Goal: Information Seeking & Learning: Check status

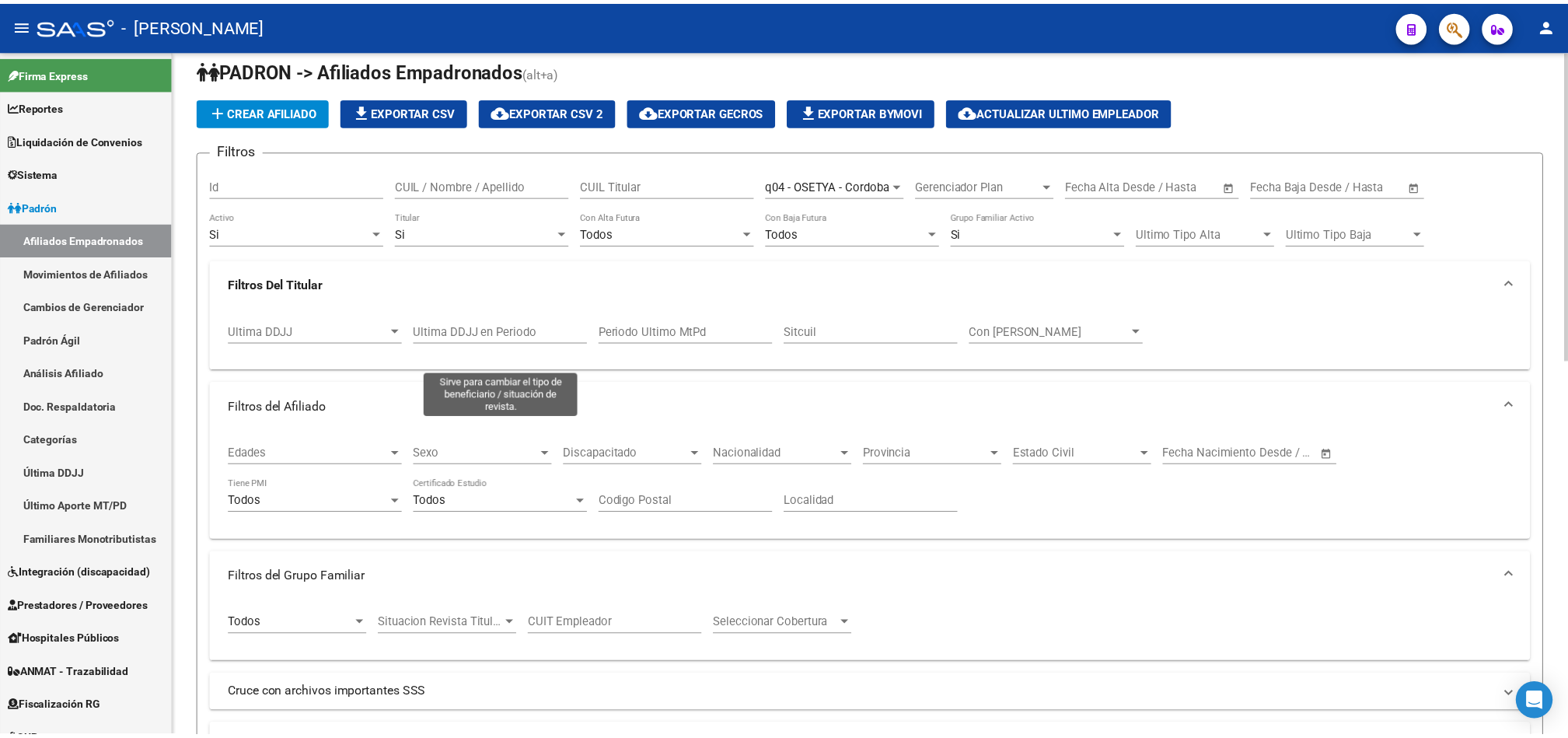
scroll to position [2, 0]
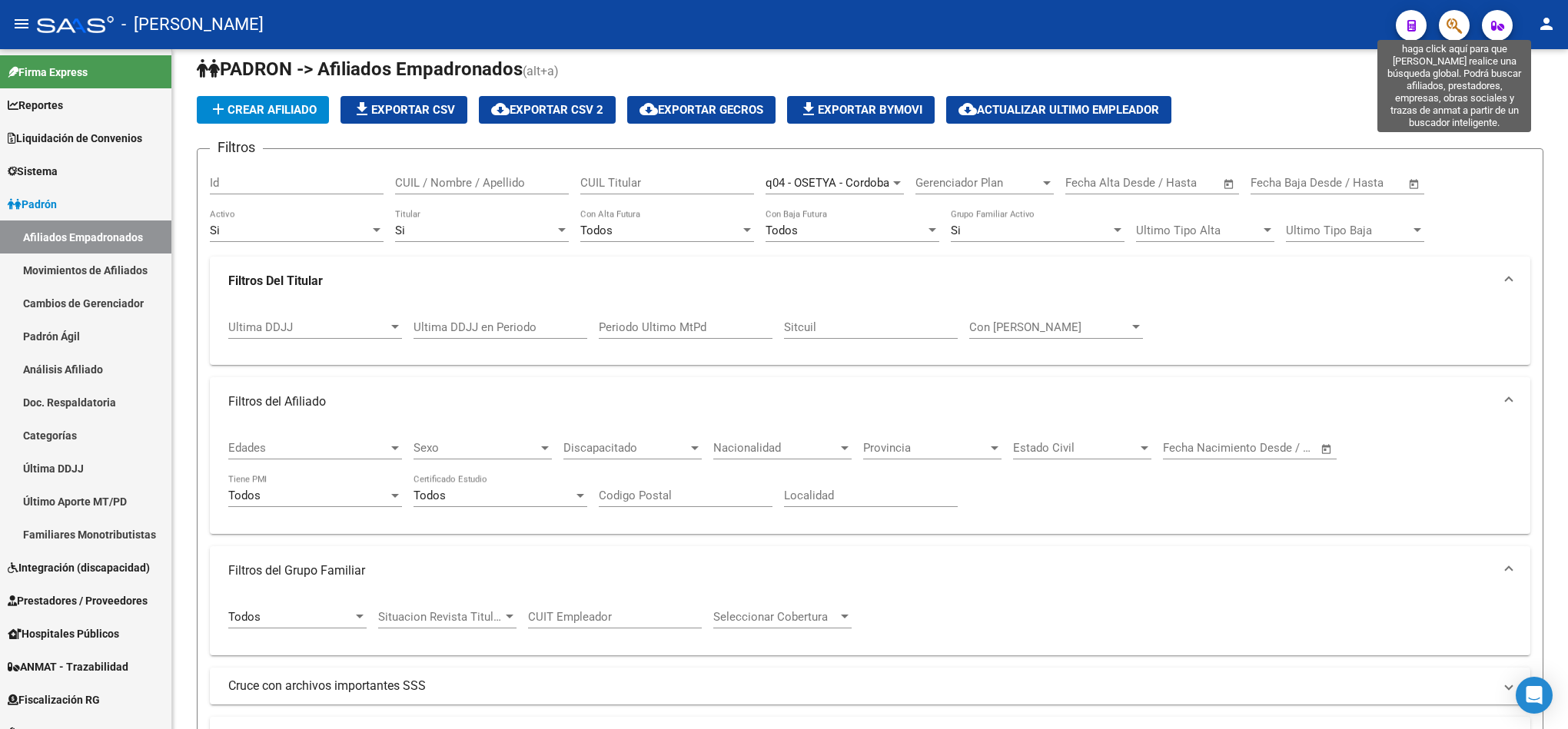
click at [1453, 24] on icon "button" at bounding box center [1454, 26] width 16 height 18
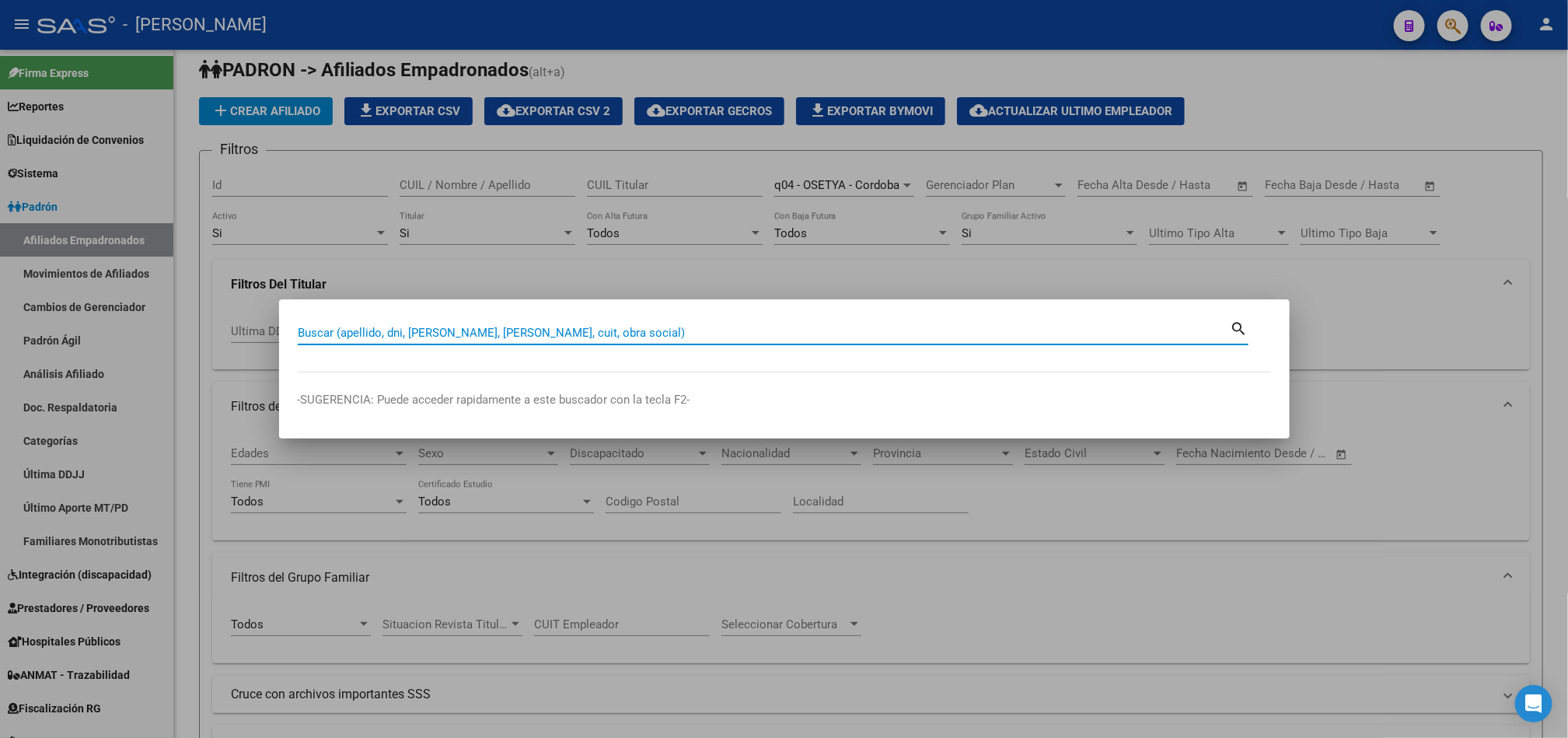
paste input "30710860595"
type input "30710860595"
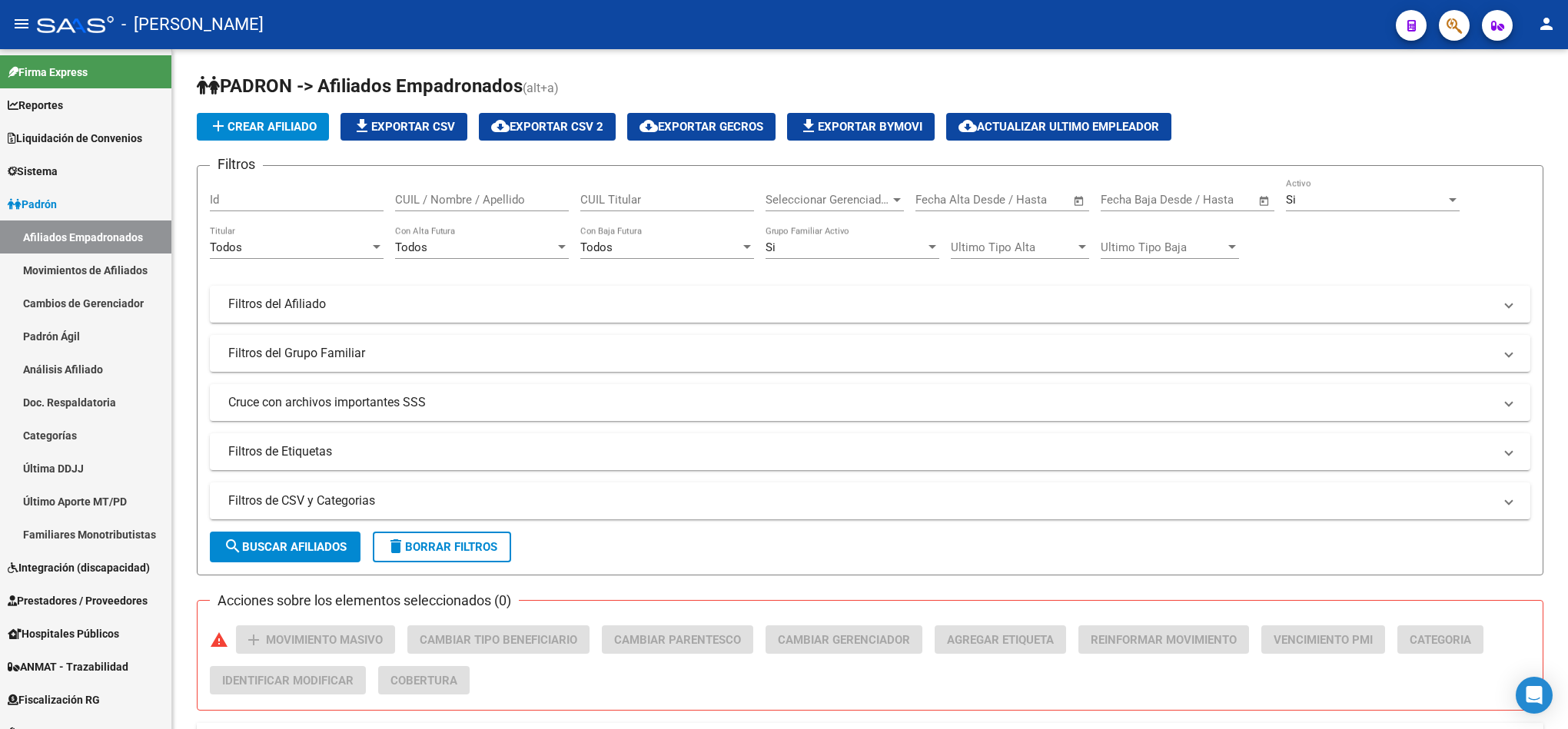
click at [1446, 26] on icon "button" at bounding box center [1454, 26] width 16 height 18
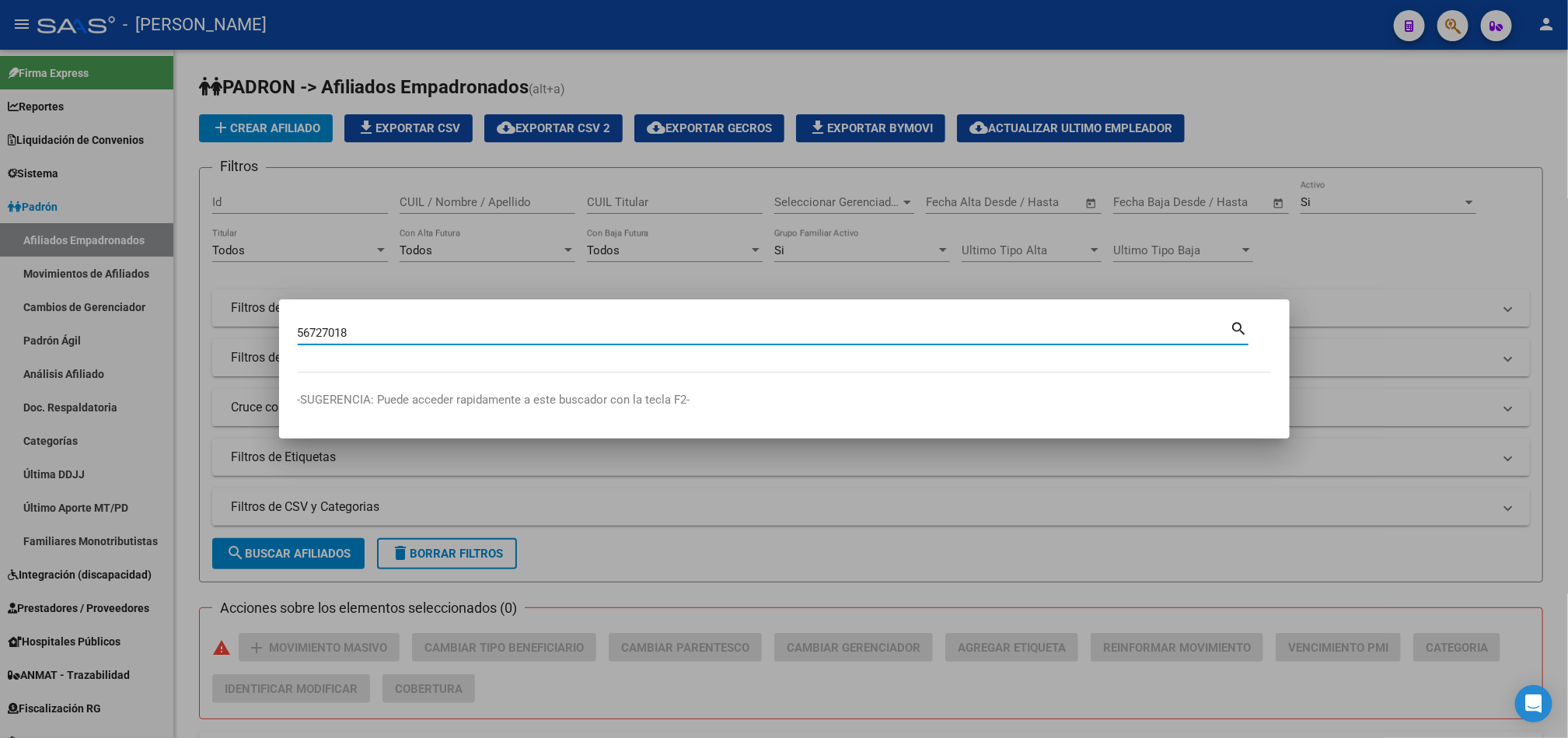
type input "56727018"
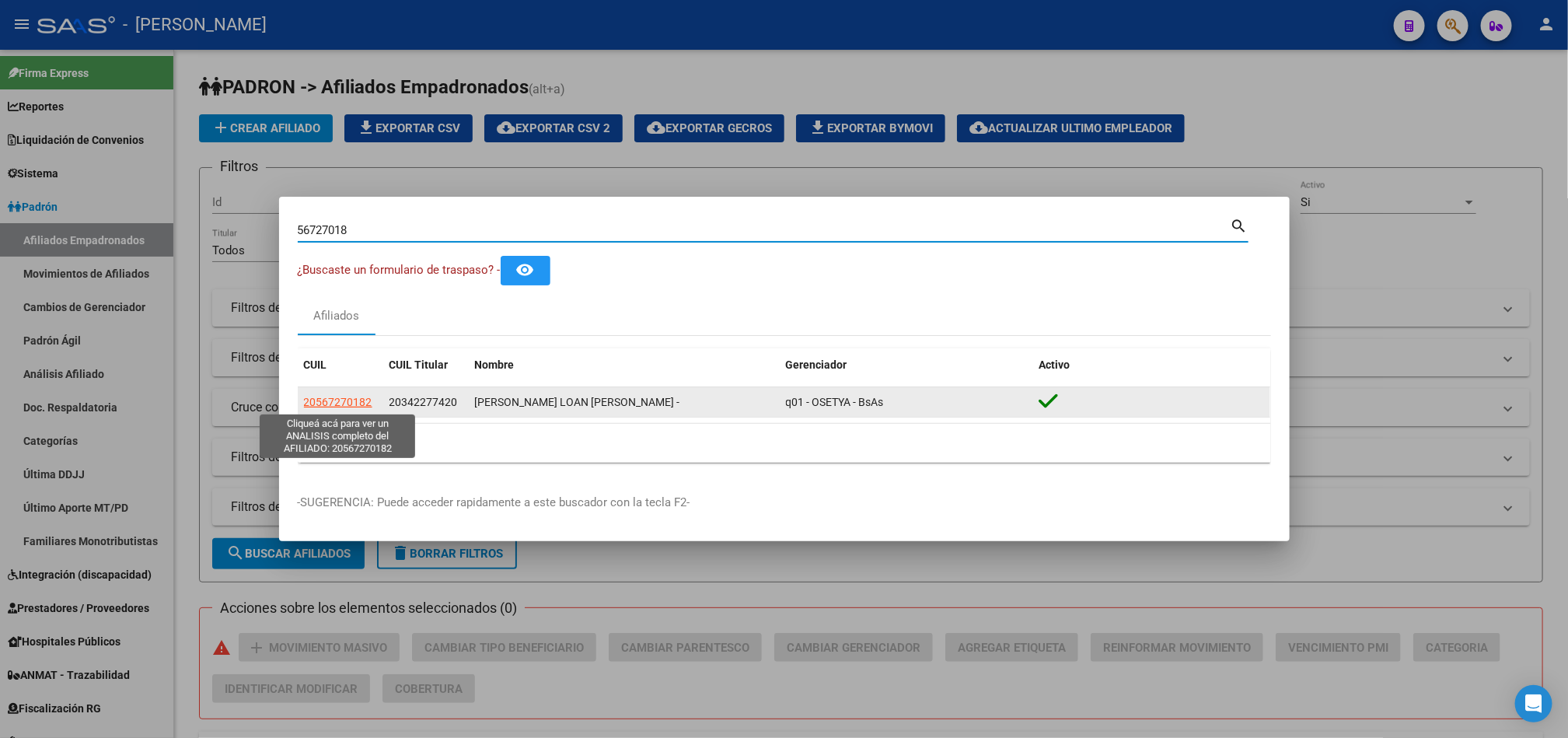
click at [358, 402] on span "20567270182" at bounding box center [338, 402] width 68 height 12
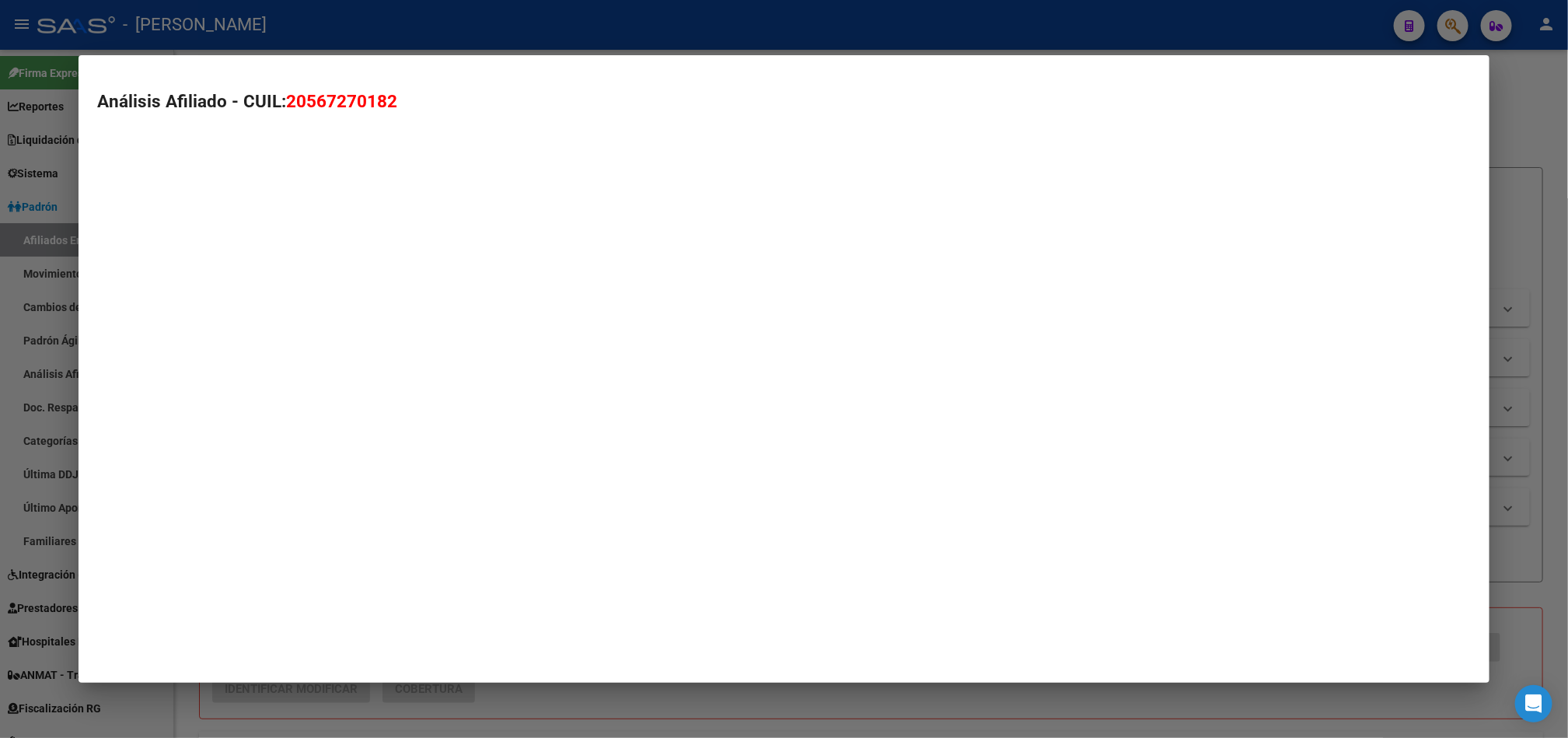
click at [358, 402] on mat-dialog-container "Análisis Afiliado - CUIL: 20567270182" at bounding box center [784, 369] width 1411 height 628
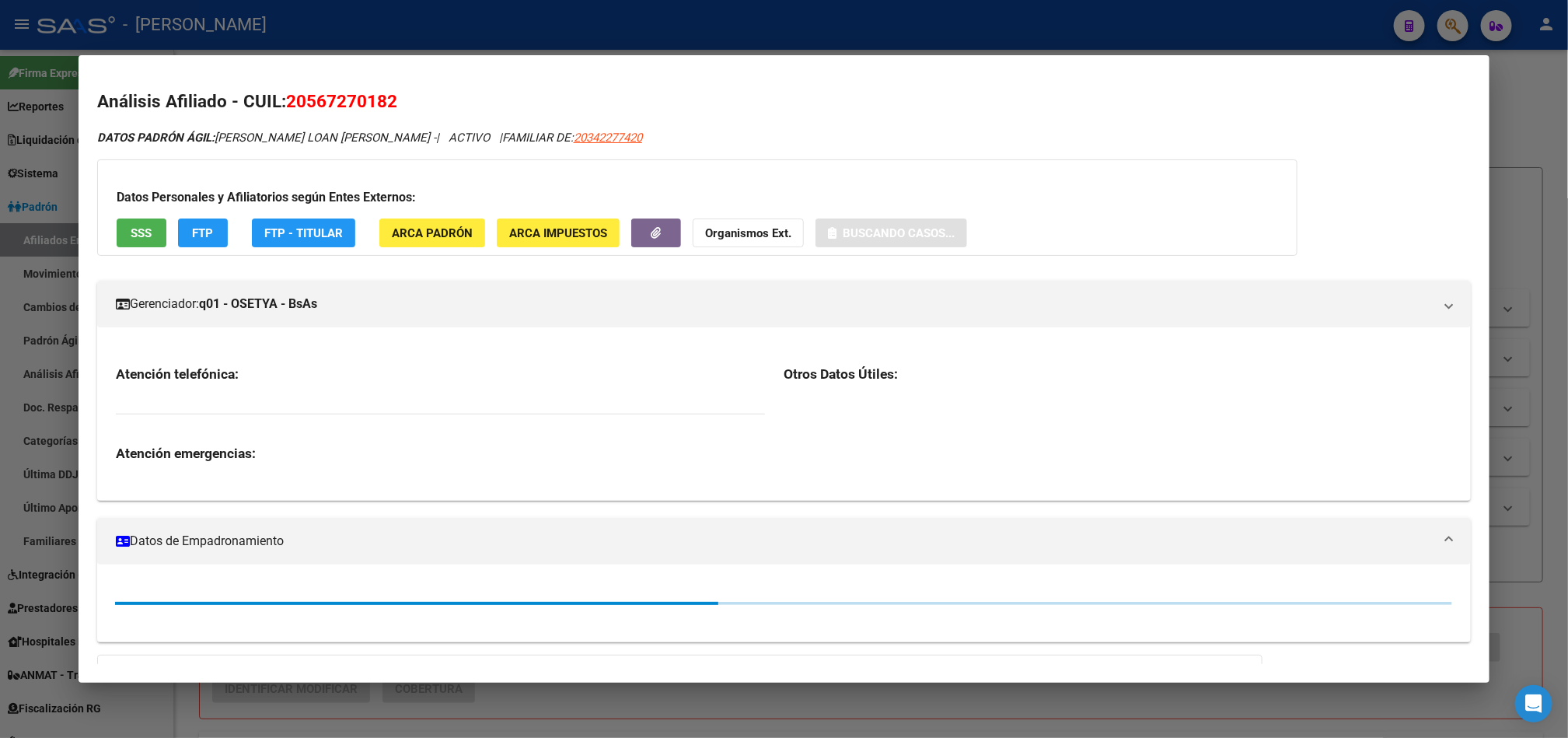
click at [358, 108] on span "20567270182" at bounding box center [341, 101] width 111 height 20
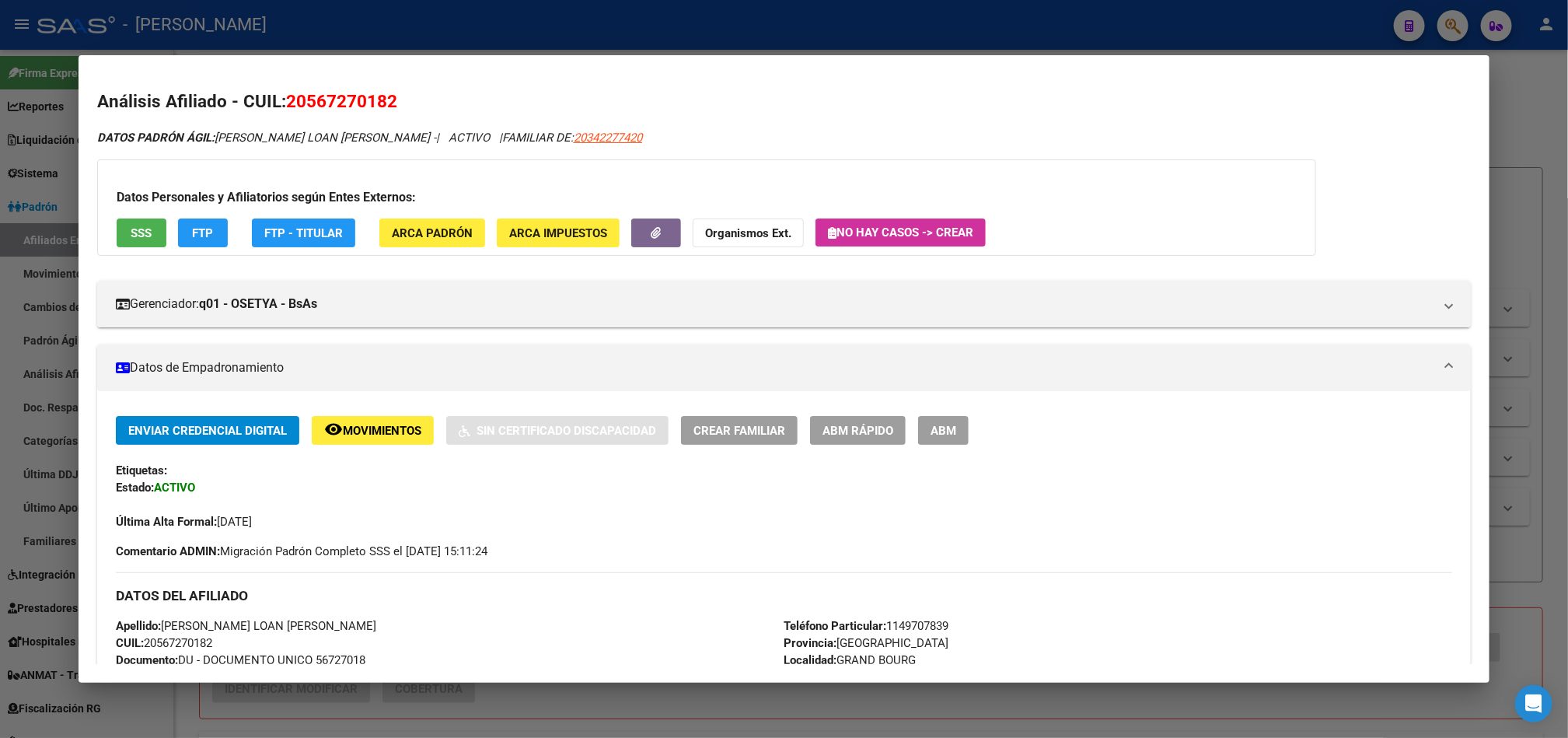
copy span "20567270182"
drag, startPoint x: 594, startPoint y: 141, endPoint x: 479, endPoint y: 131, distance: 115.4
click at [479, 131] on div "DATOS PADRÓN ÁGIL: ABREGU LOAN GAEL - | ACTIVO | FAMILIAR DE: 20342277420" at bounding box center [784, 138] width 1374 height 18
copy span "20342277420"
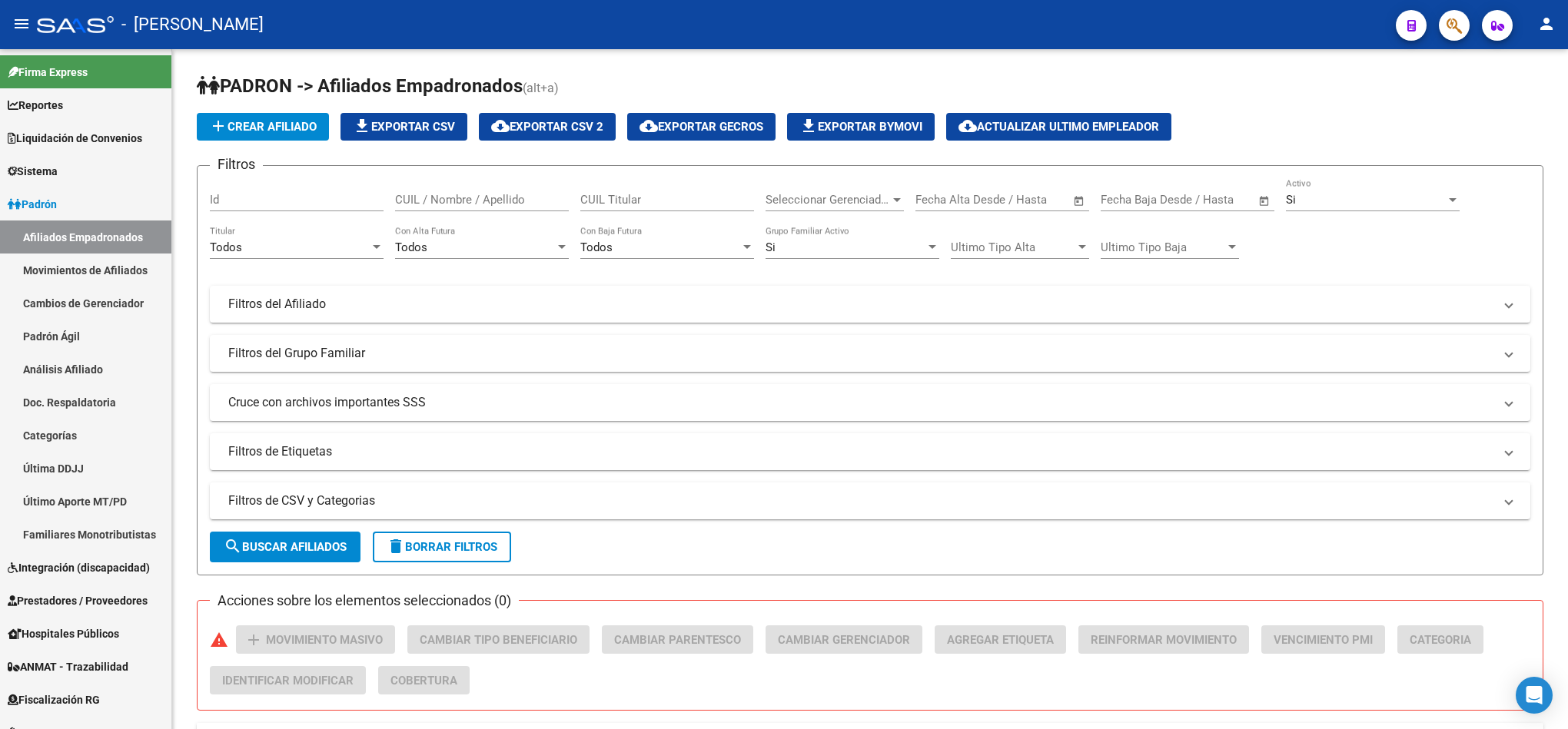
click at [1459, 37] on span "button" at bounding box center [1454, 26] width 16 height 32
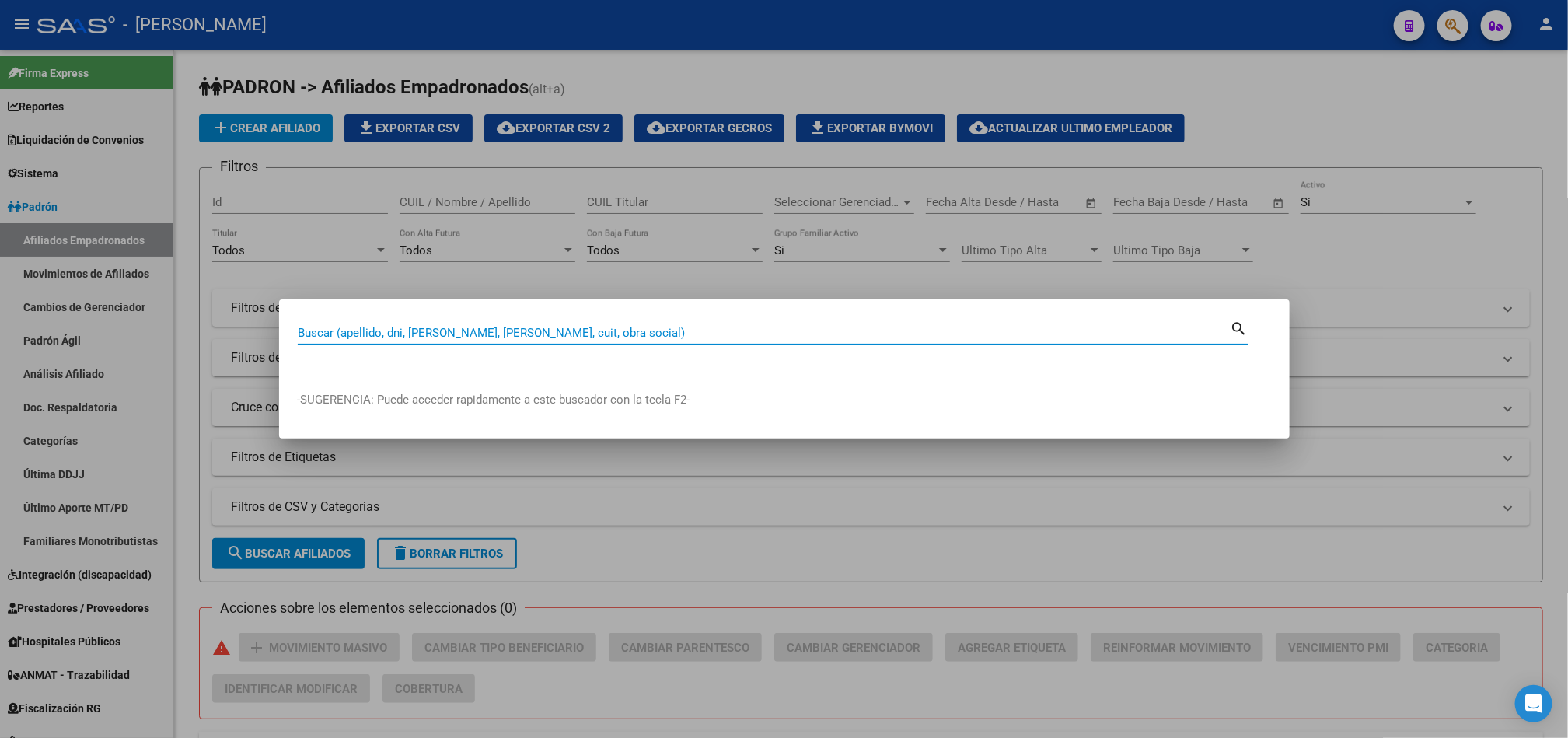
paste input "20567270182"
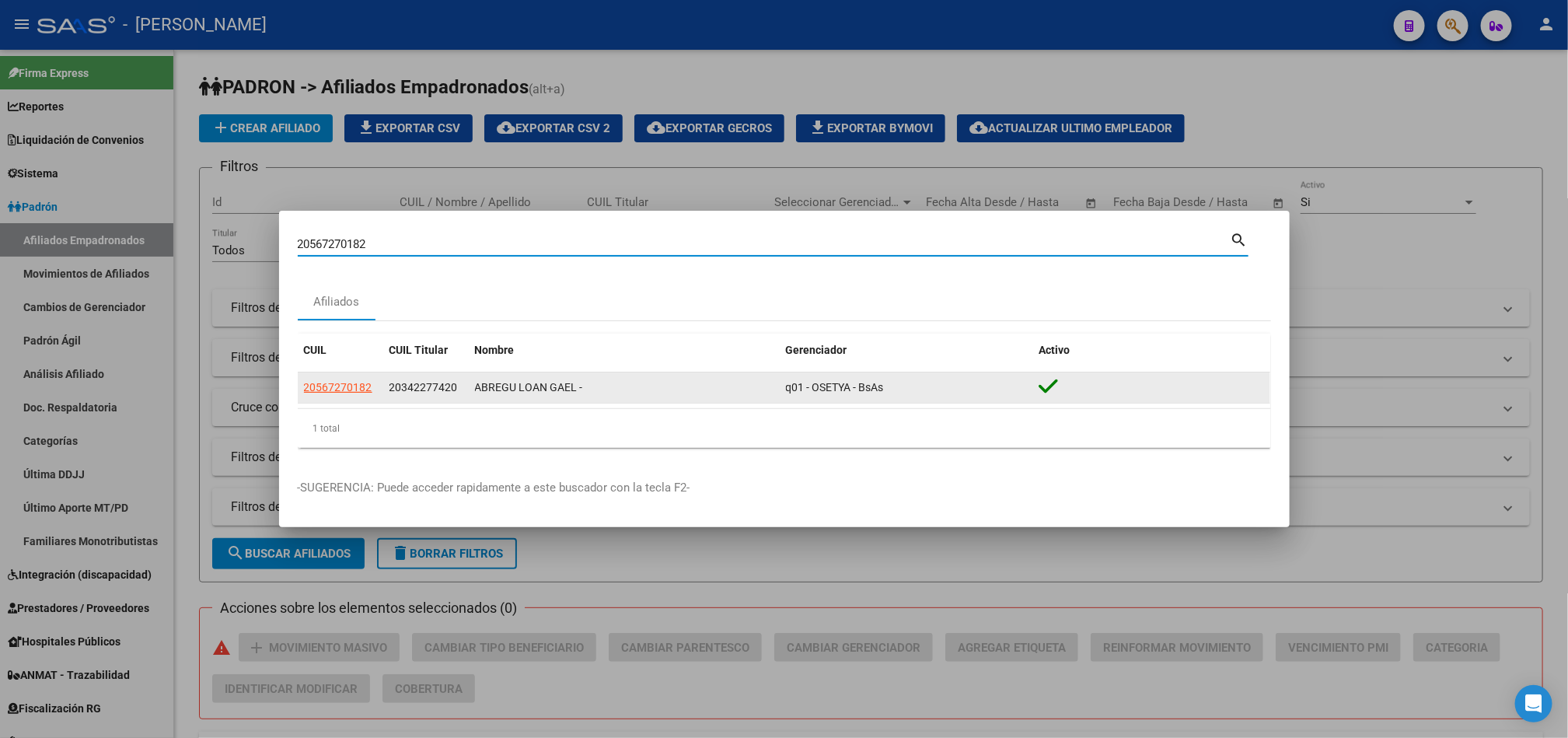
click at [419, 390] on span "20342277420" at bounding box center [424, 387] width 68 height 12
copy span "20342277420"
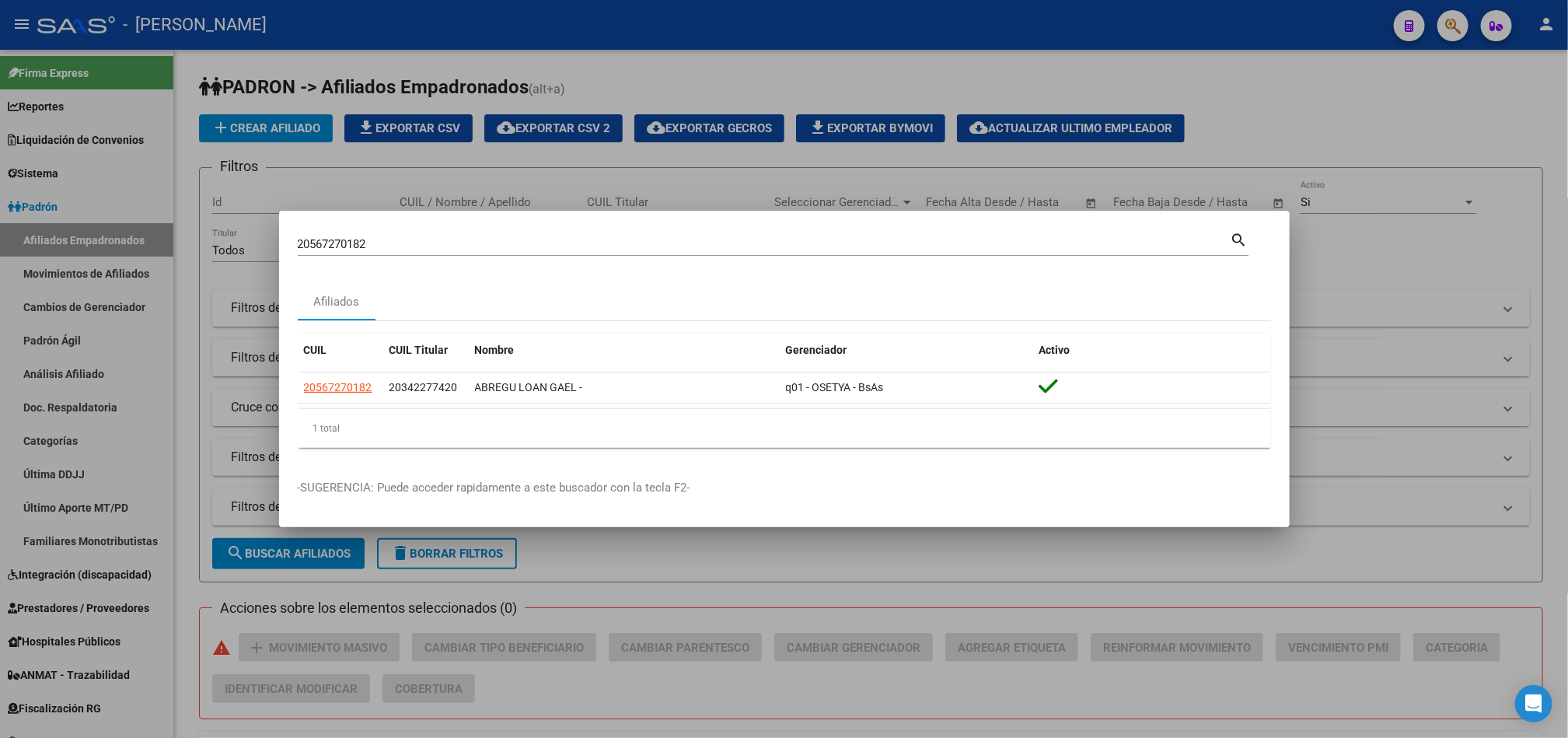
click at [414, 238] on input "20567270182" at bounding box center [765, 244] width 933 height 14
paste input "342277420"
type input "20342277420"
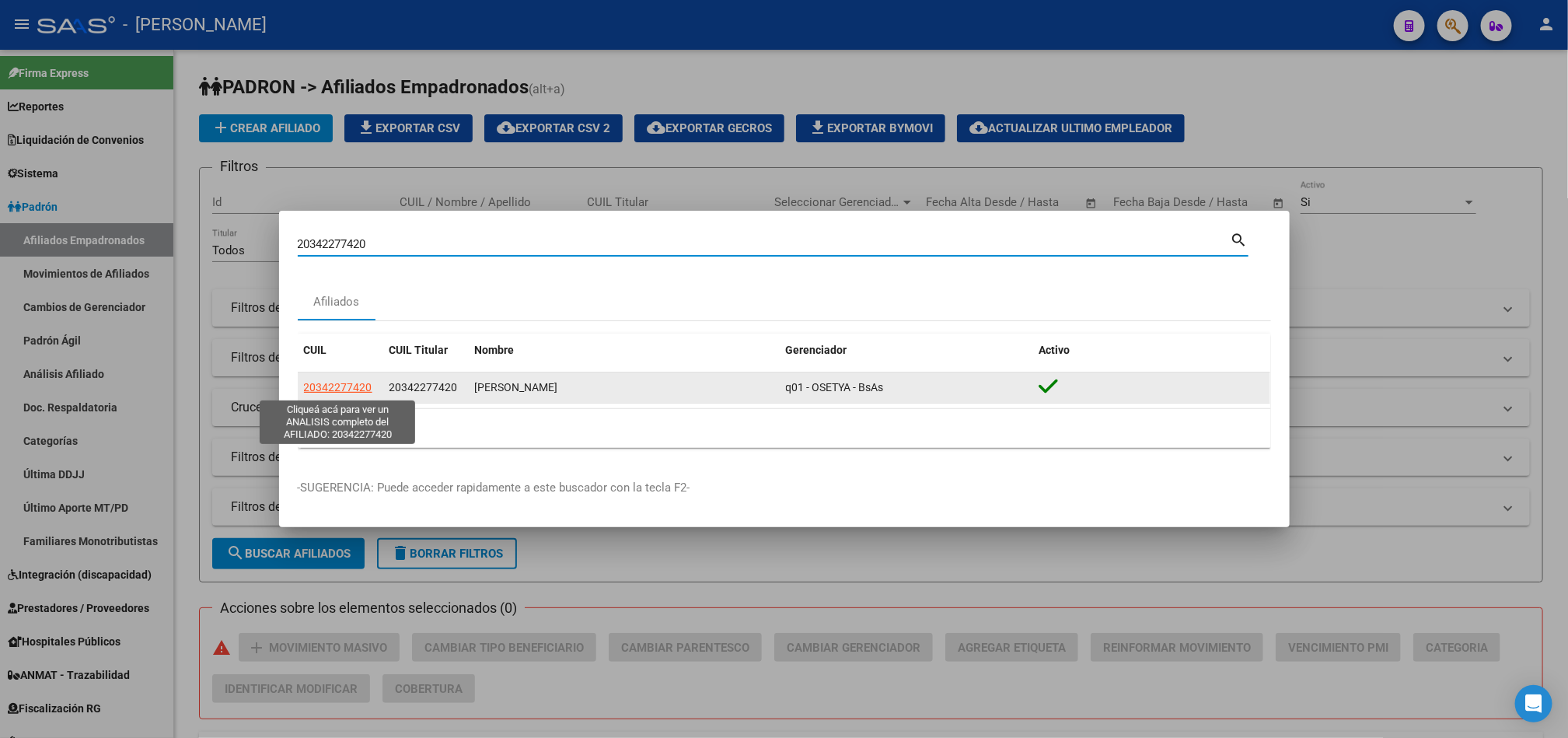
click at [330, 391] on span "20342277420" at bounding box center [338, 387] width 68 height 12
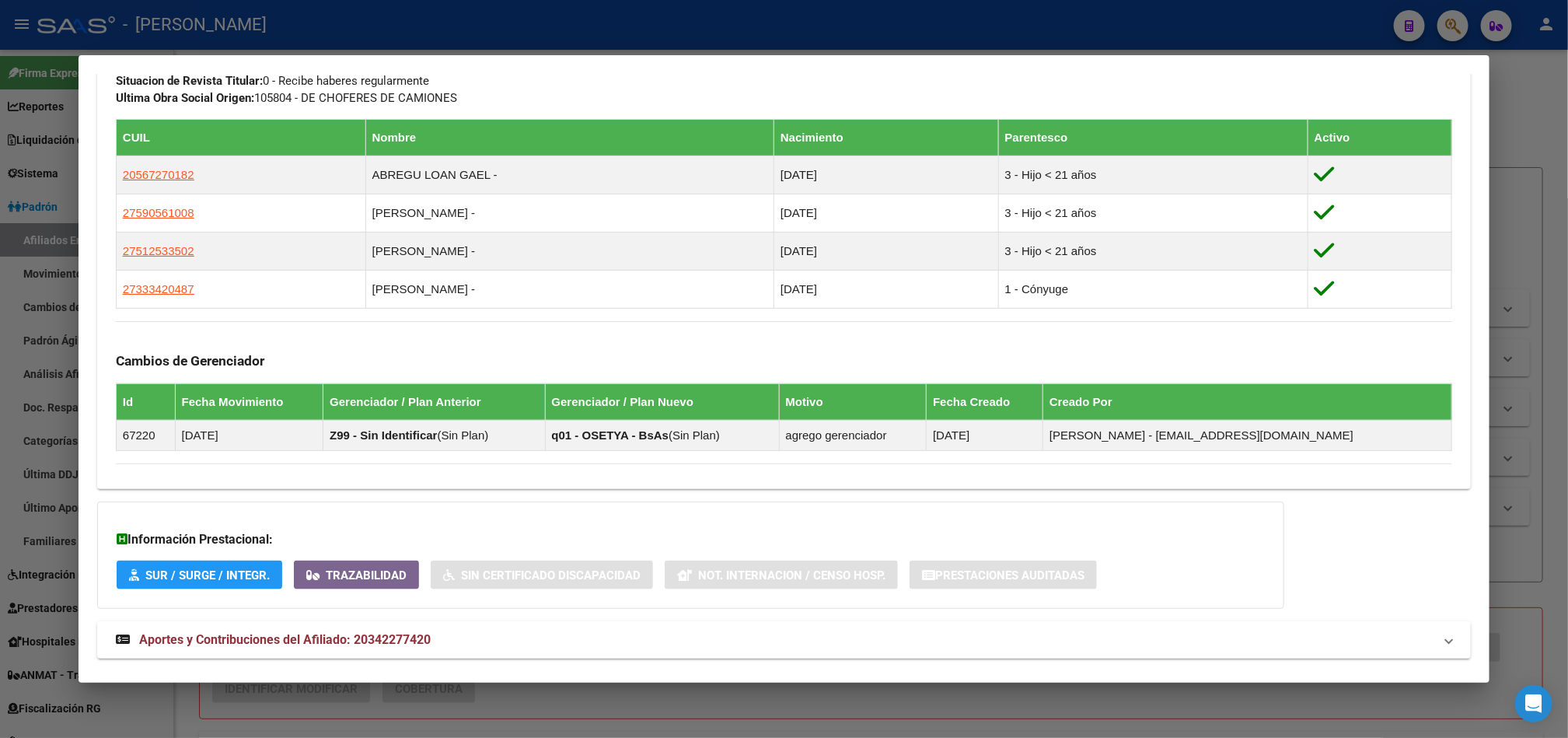
scroll to position [878, 0]
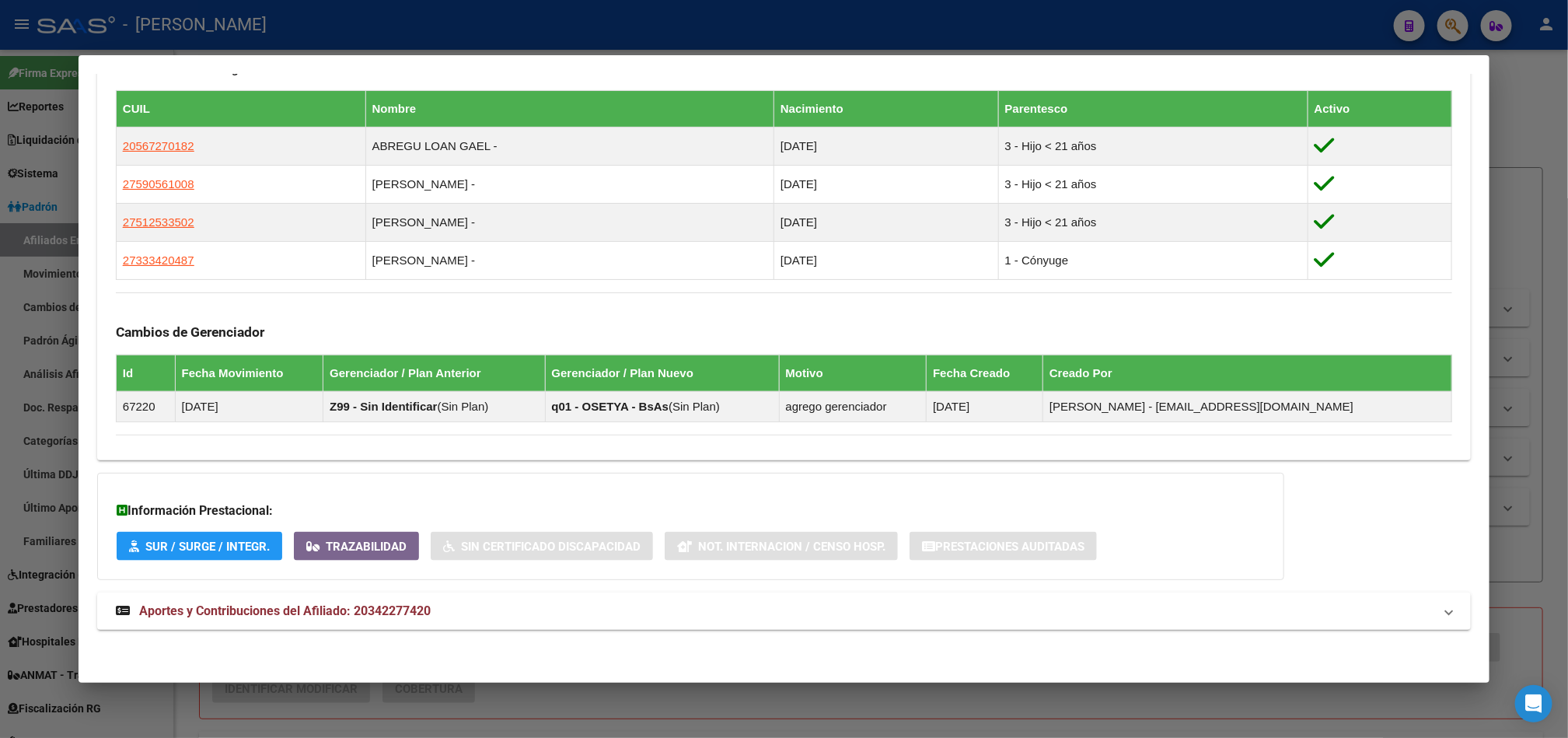
click at [320, 595] on mat-expansion-panel-header "Aportes y Contribuciones del Afiliado: 20342277420" at bounding box center [784, 611] width 1374 height 37
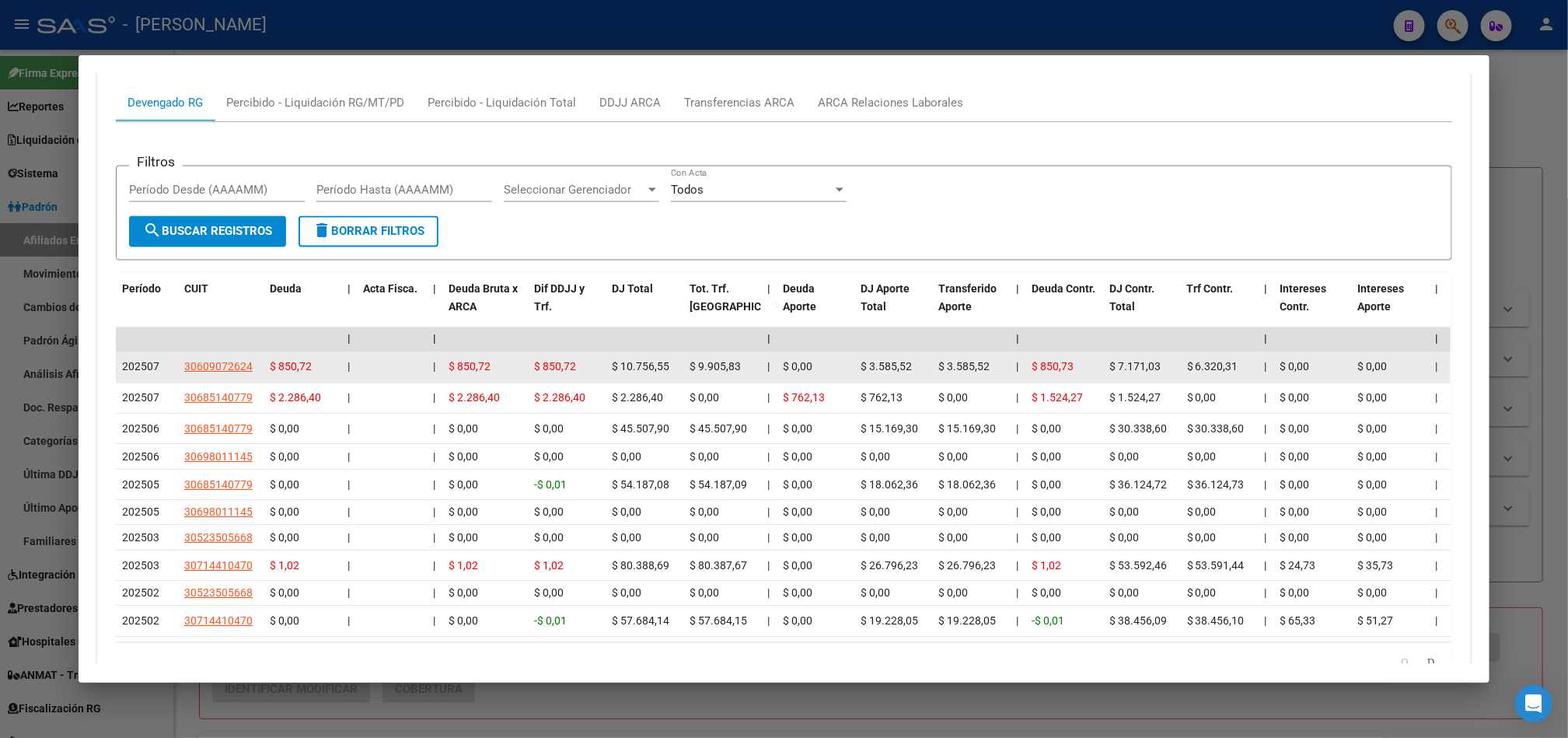
scroll to position [1503, 0]
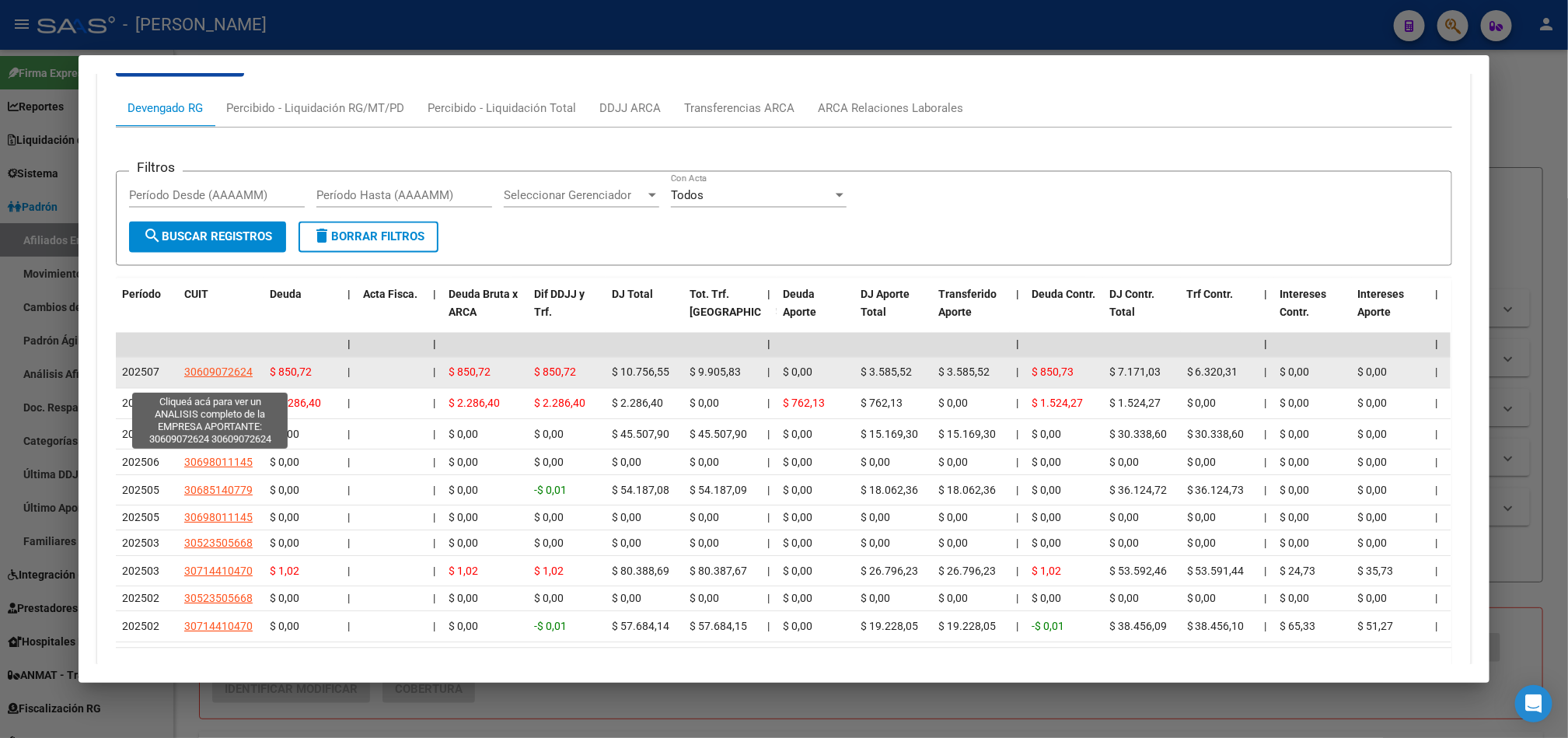
drag, startPoint x: 246, startPoint y: 384, endPoint x: 176, endPoint y: 383, distance: 70.0
click at [184, 382] on div "30609072624" at bounding box center [220, 373] width 73 height 18
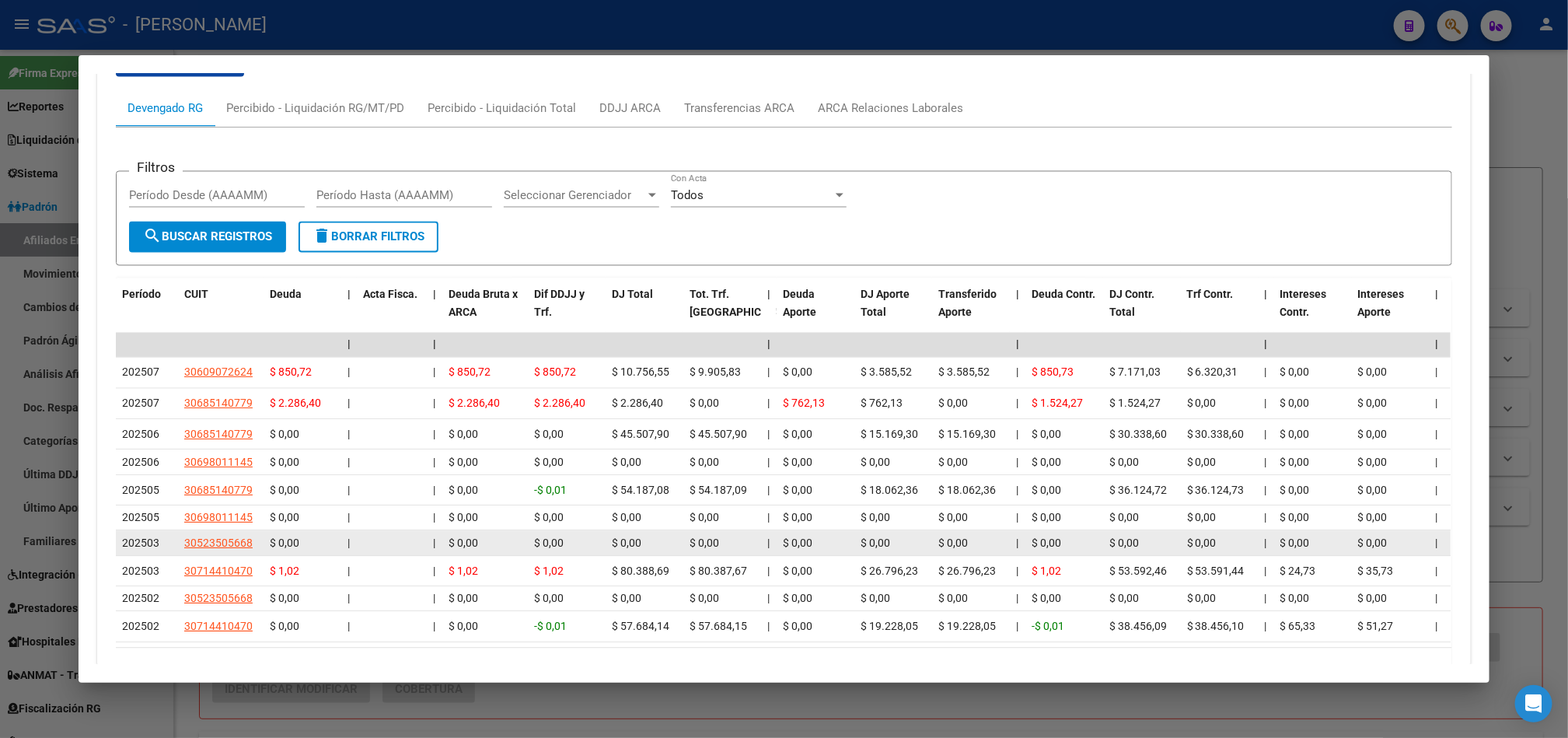
copy span "30609072624"
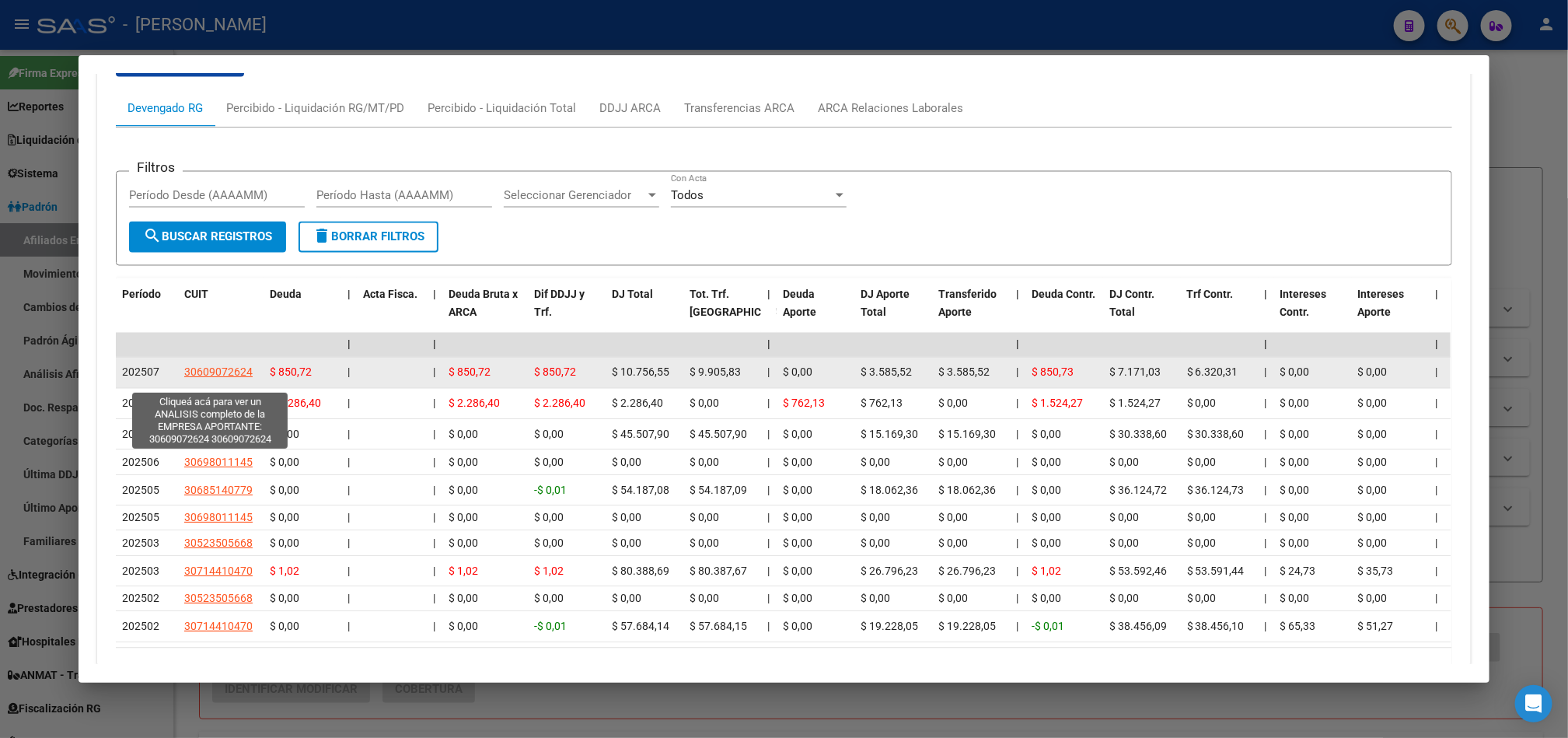
click at [224, 379] on span "30609072624" at bounding box center [218, 372] width 68 height 12
copy span "30609072624"
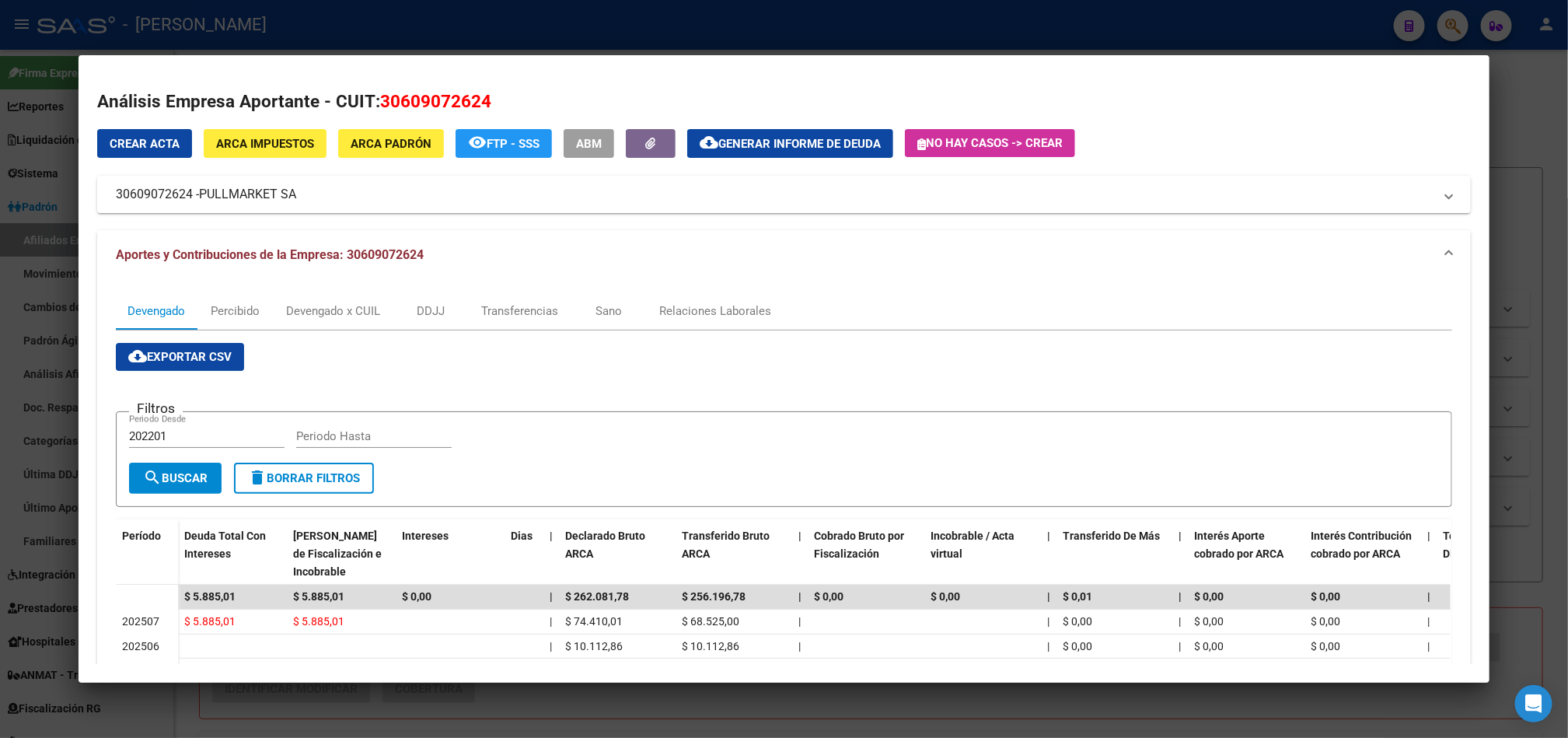
click at [0, 131] on div at bounding box center [784, 369] width 1568 height 738
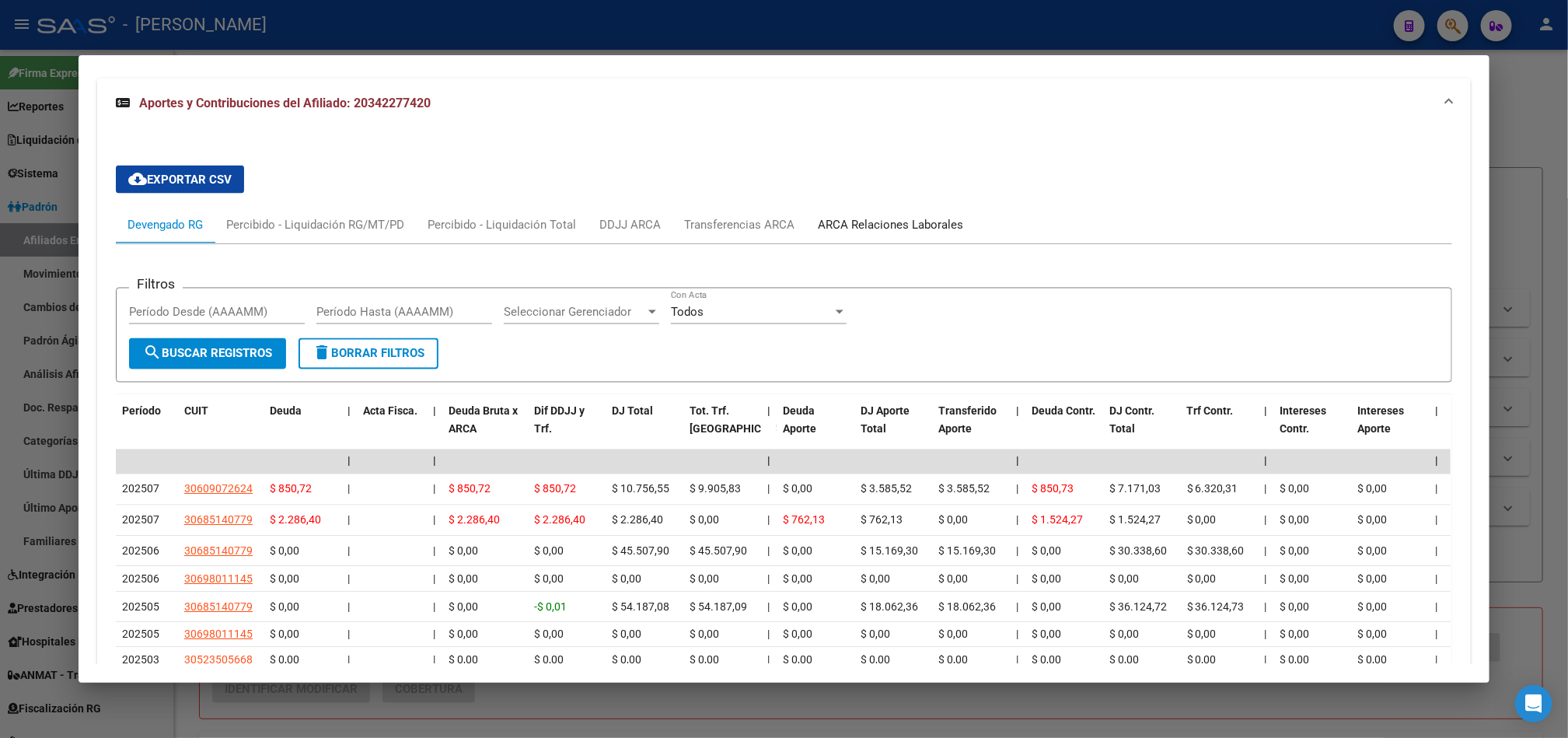
click at [888, 227] on div "ARCA Relaciones Laborales" at bounding box center [889, 224] width 145 height 17
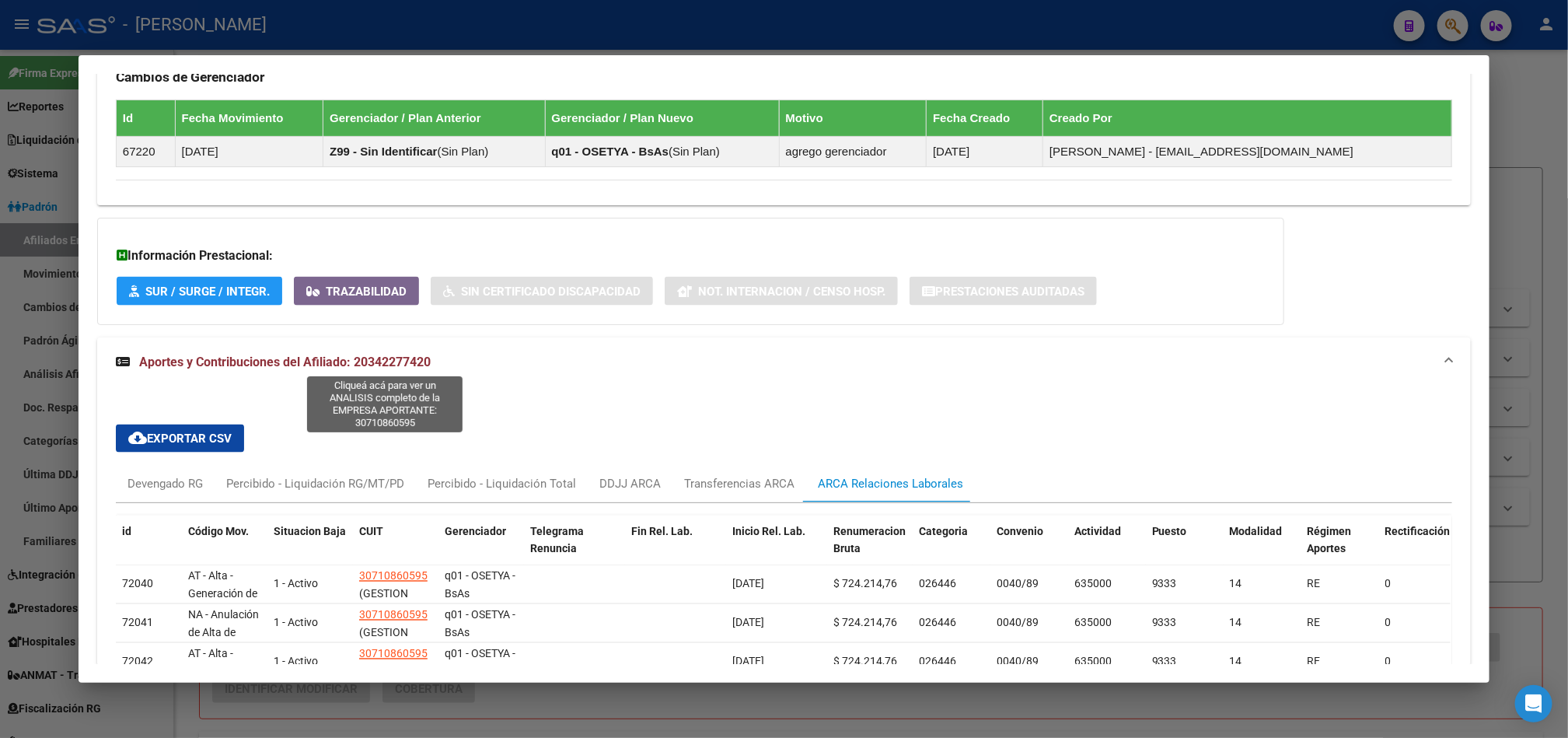
scroll to position [1386, 0]
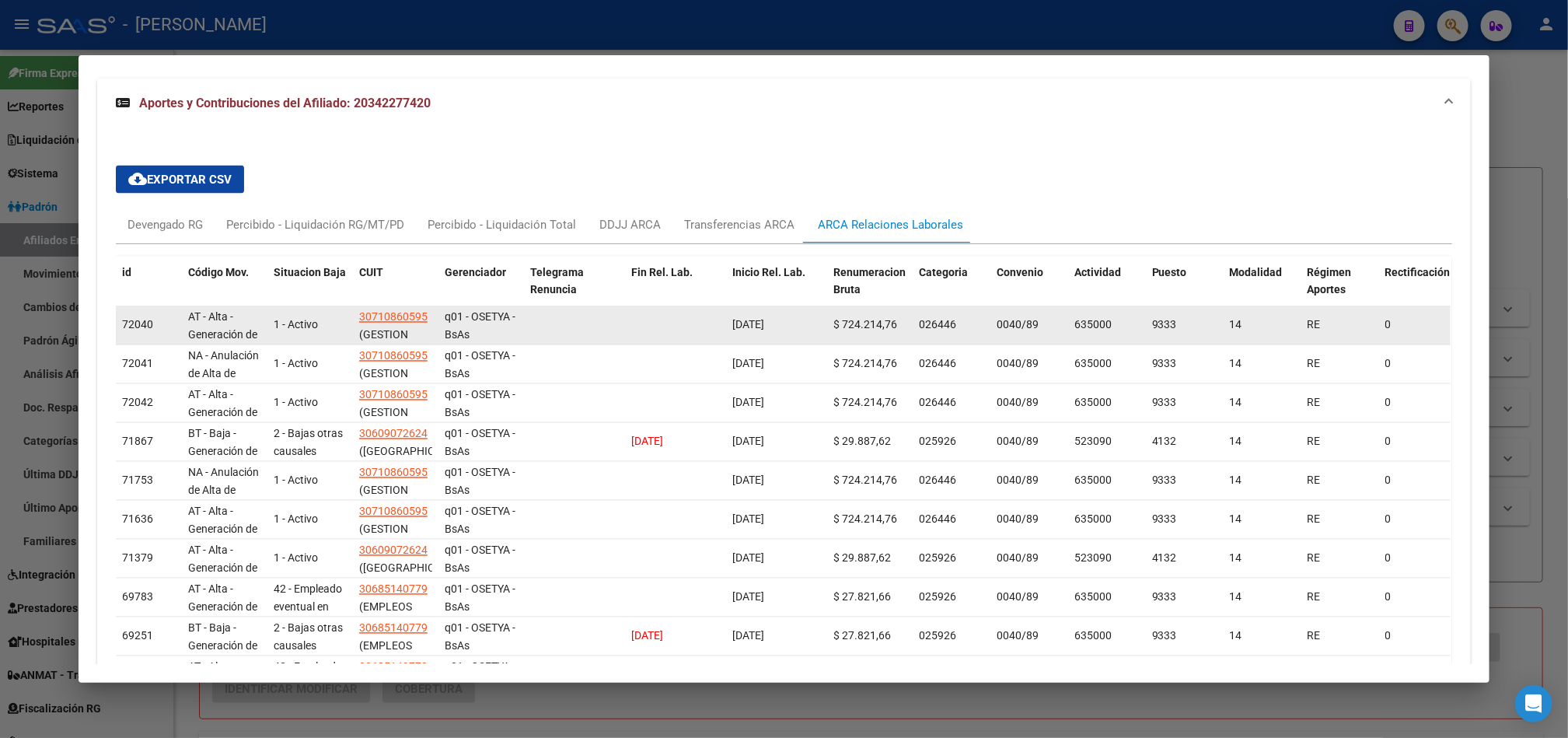
click at [762, 324] on datatable-body-cell "01/08/2025" at bounding box center [777, 326] width 101 height 38
click at [755, 331] on span "01/08/2025" at bounding box center [749, 325] width 32 height 12
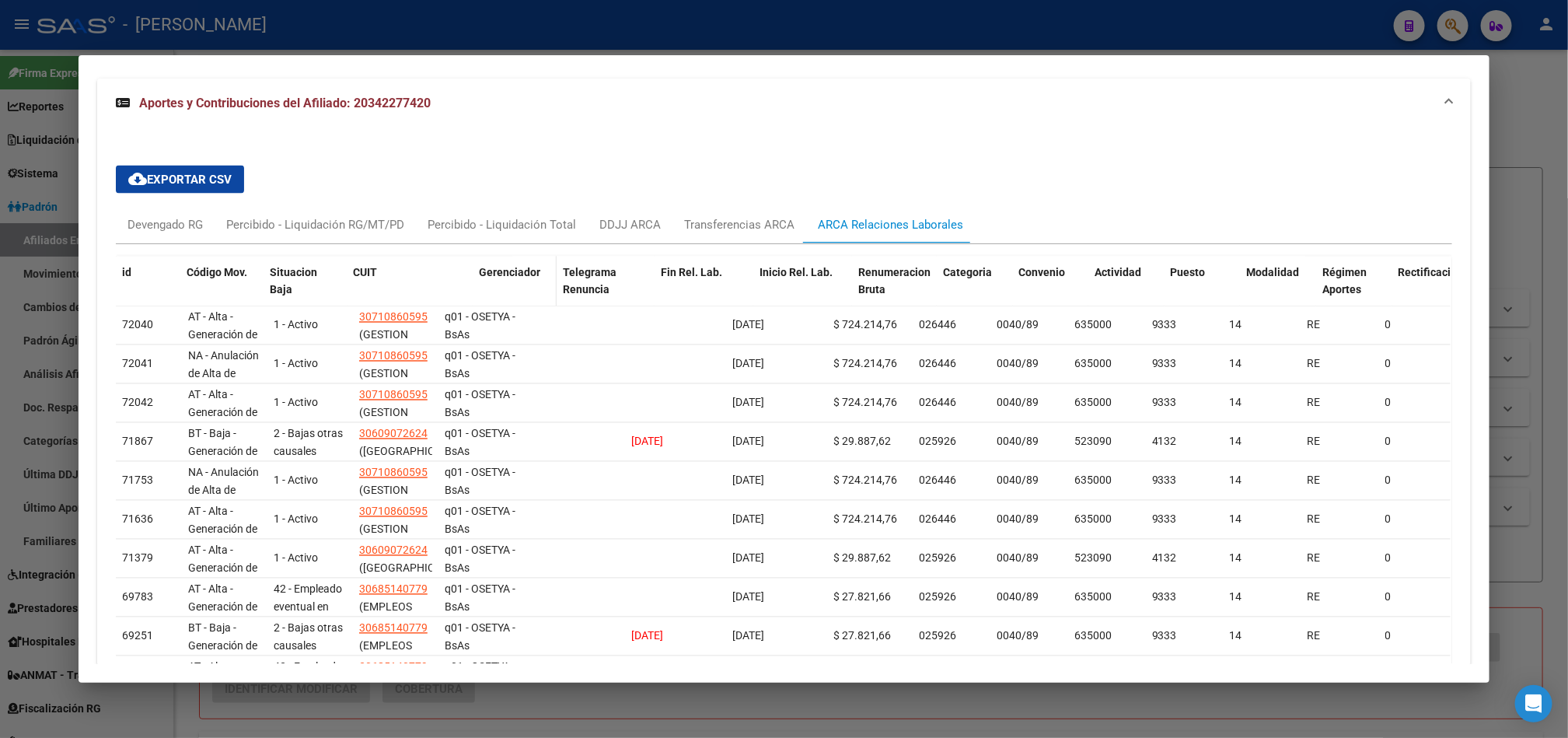
drag, startPoint x: 423, startPoint y: 274, endPoint x: 489, endPoint y: 274, distance: 66.0
click at [489, 274] on div "id Código Mov. Situacion Baja CUIT Gerenciador Telegrama Renuncia Fin Rel. Lab.…" at bounding box center [1081, 291] width 1932 height 68
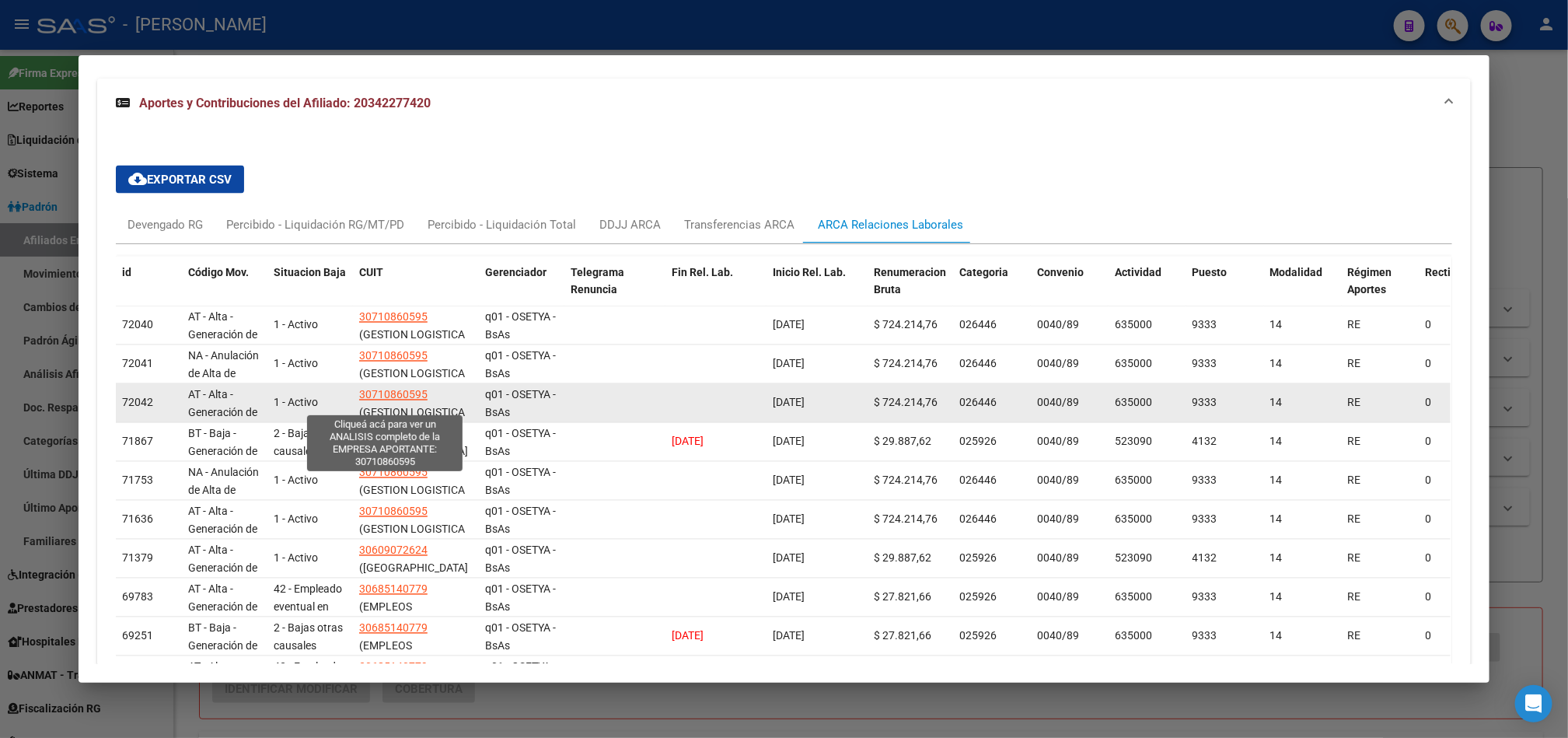
click at [407, 401] on span "30710860595" at bounding box center [393, 395] width 68 height 12
type textarea "30710860595"
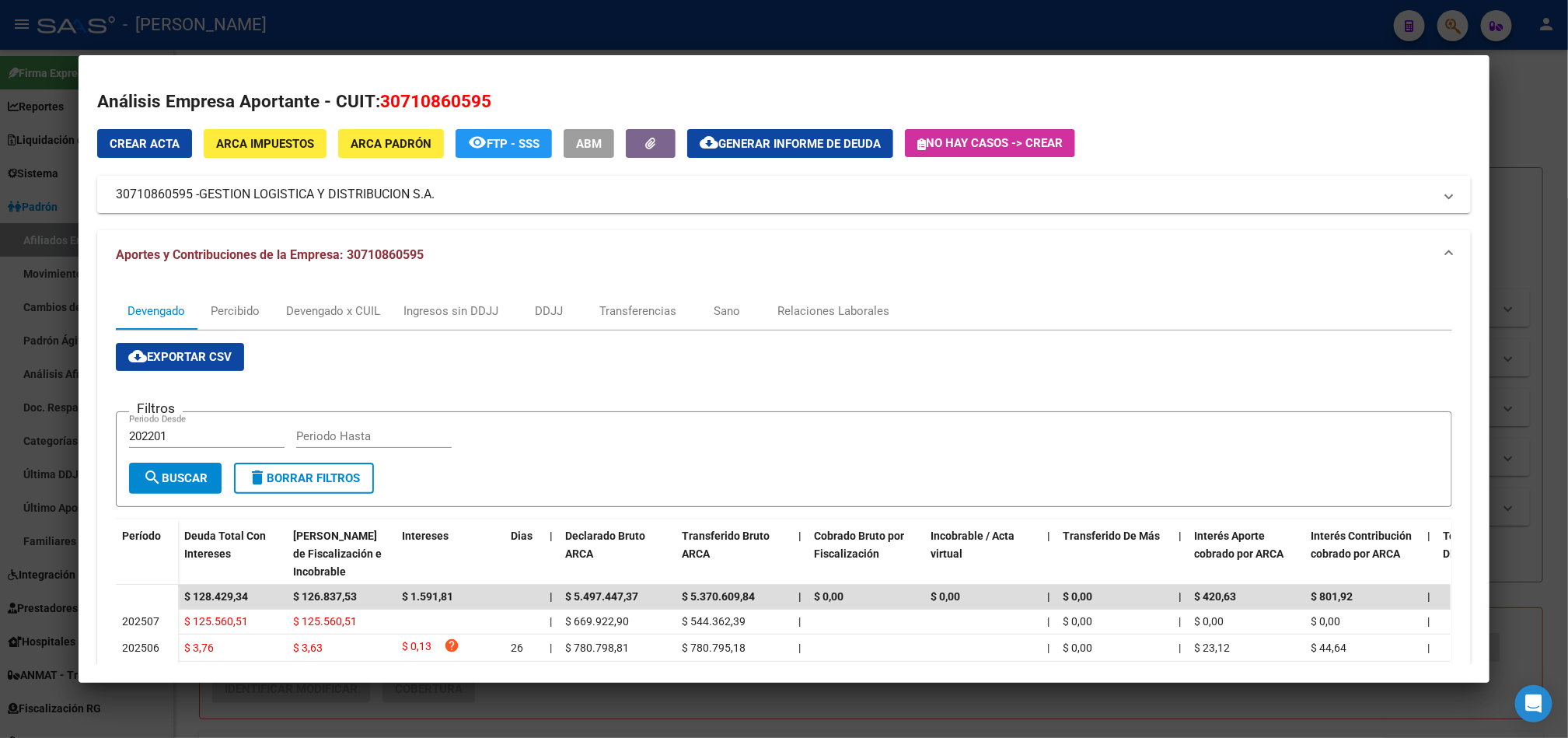
click at [412, 105] on span "30710860595" at bounding box center [435, 101] width 111 height 20
copy span "30710860595"
drag, startPoint x: 120, startPoint y: 187, endPoint x: 185, endPoint y: 197, distance: 65.8
click at [185, 197] on mat-panel-title "30710860595 - GESTION LOGISTICA Y DISTRIBUCION S.A." at bounding box center [775, 194] width 1318 height 19
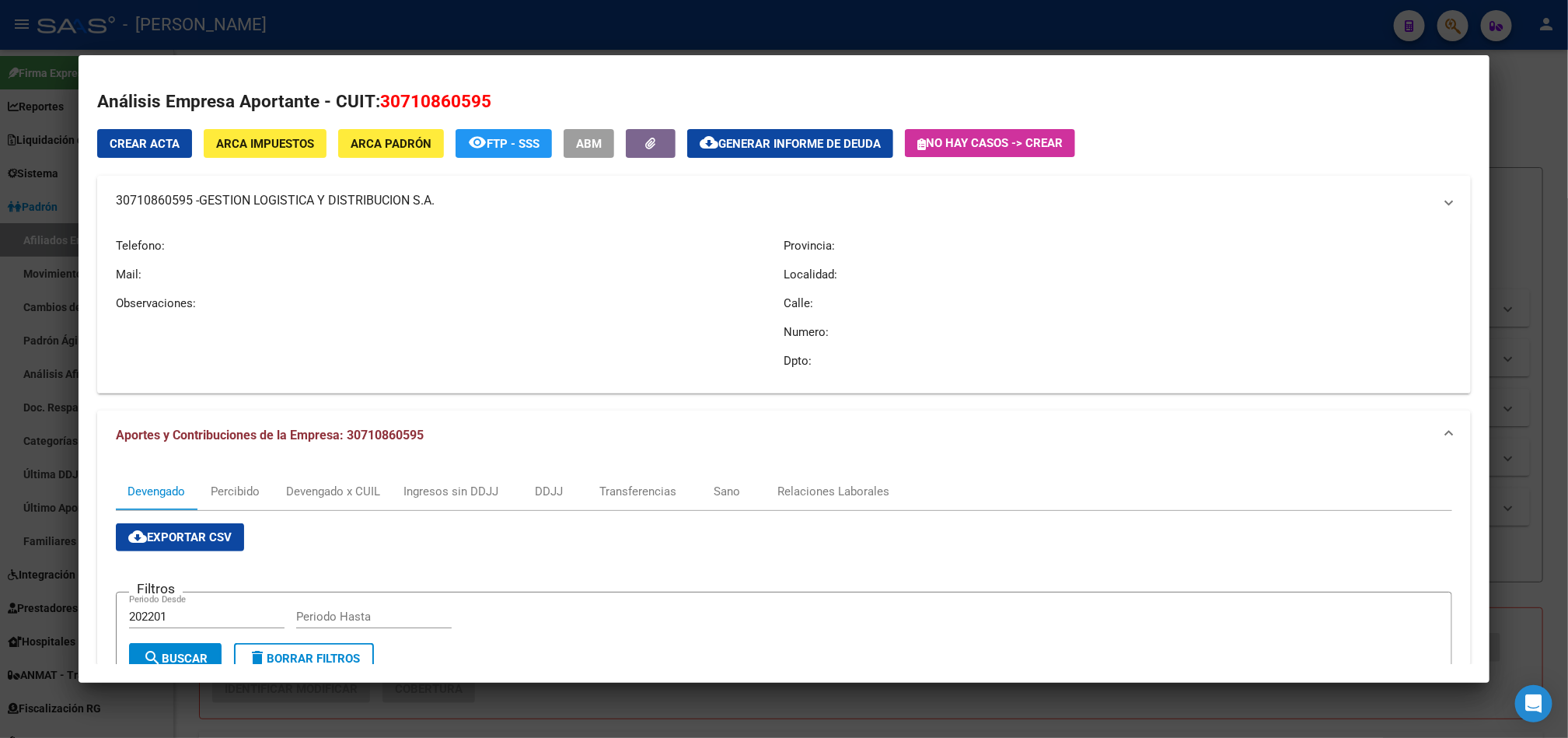
copy mat-panel-title "30710860595"
click at [0, 192] on div at bounding box center [784, 369] width 1568 height 738
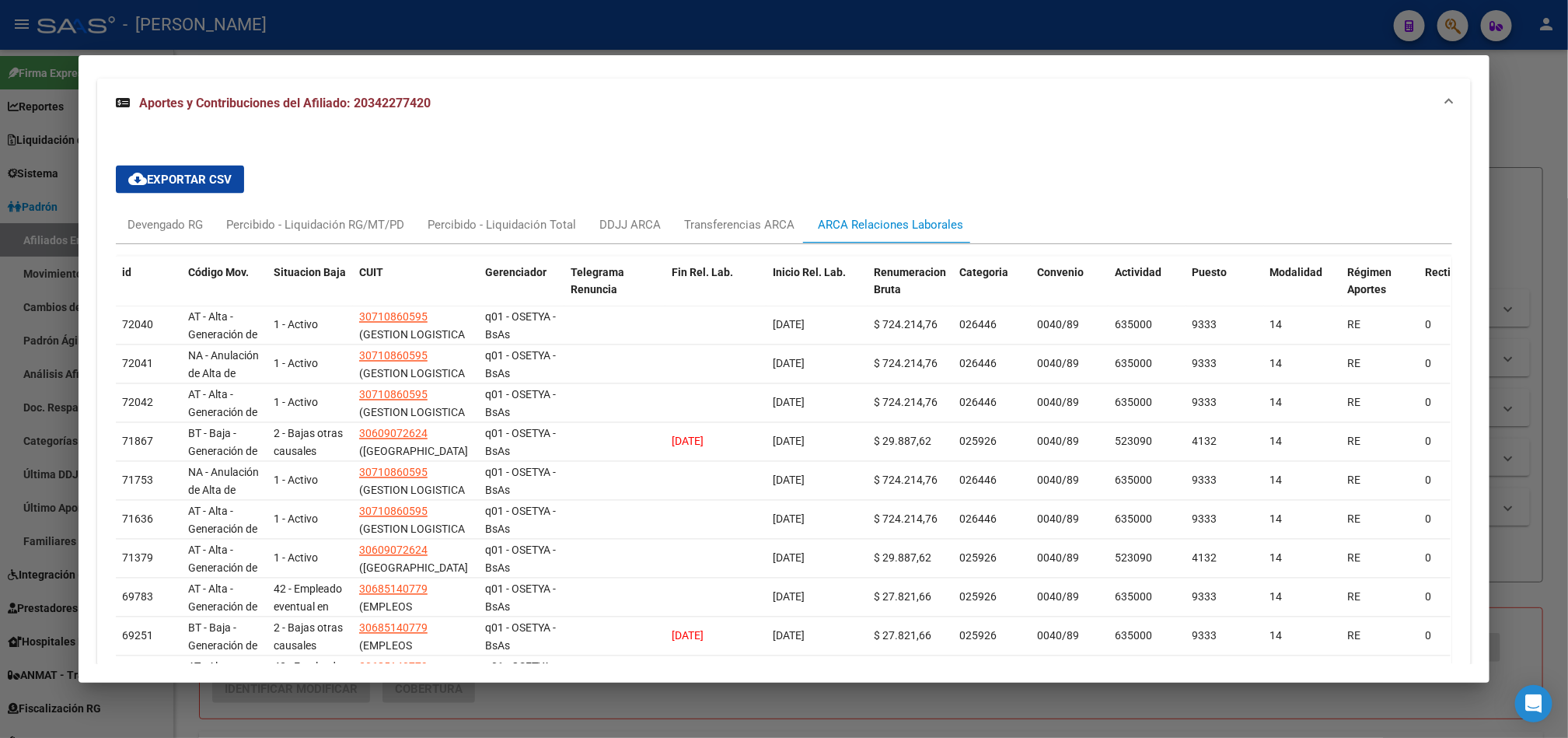
click at [36, 201] on div at bounding box center [784, 369] width 1568 height 738
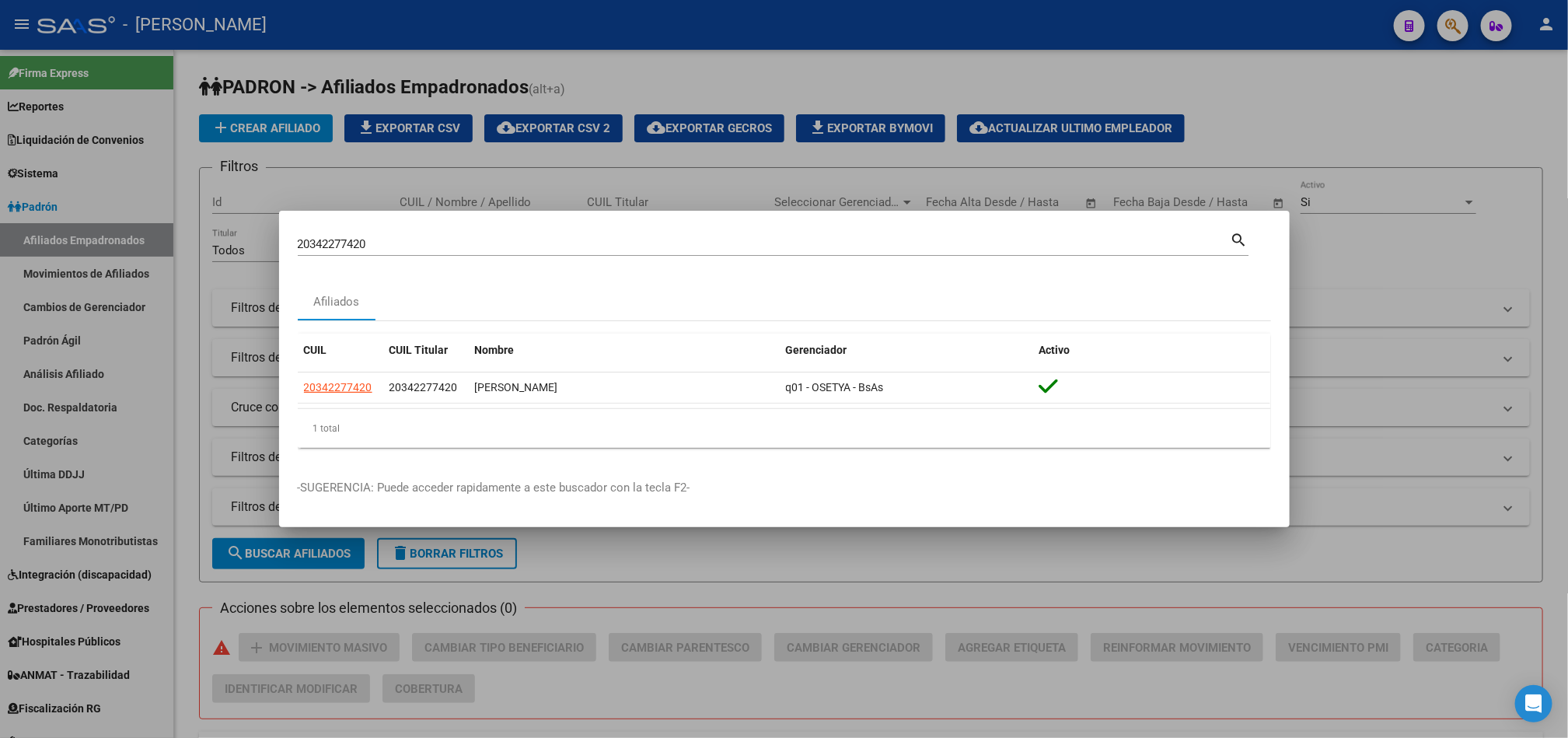
click at [341, 243] on input "20342277420" at bounding box center [765, 244] width 933 height 14
paste input "944548239"
type input "20944548239"
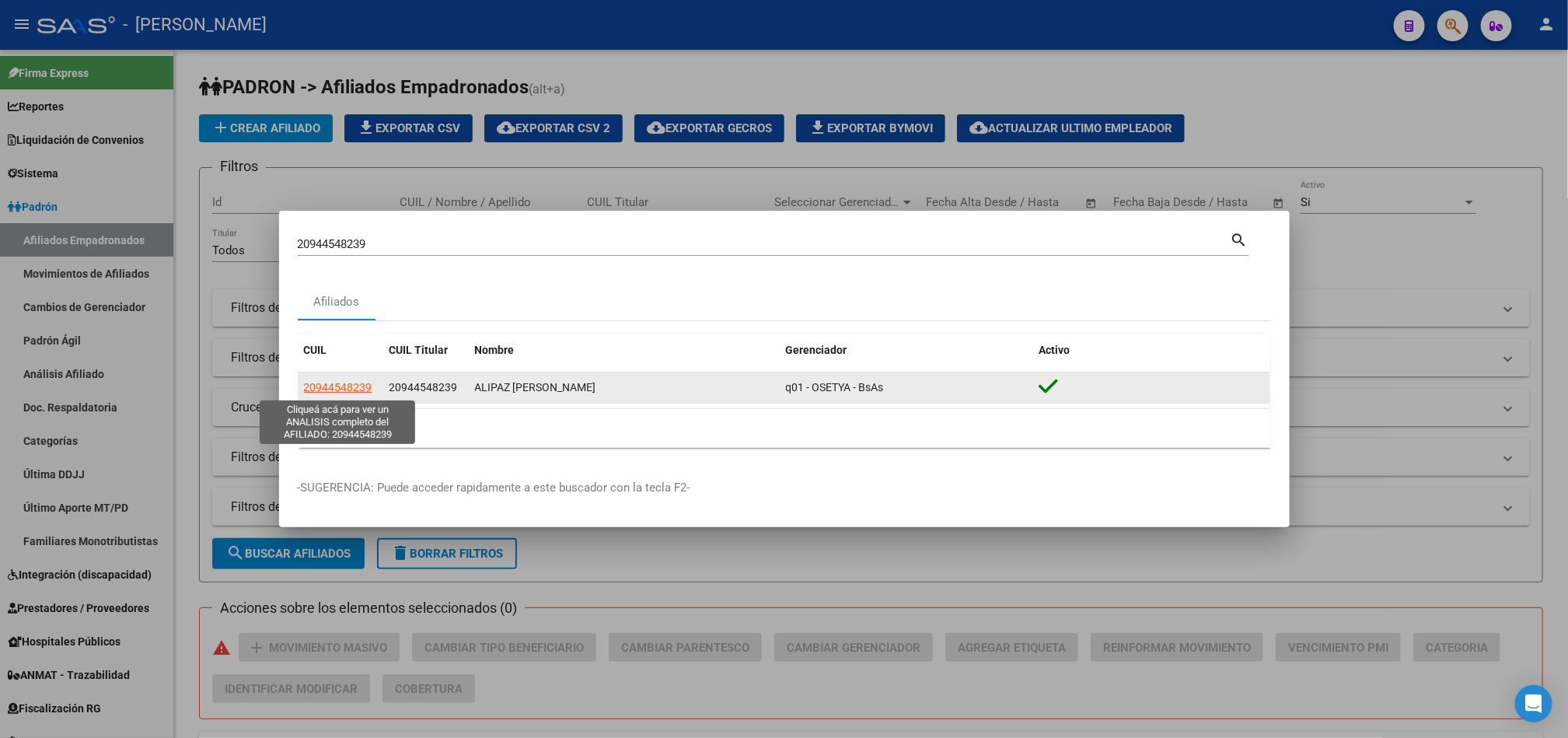
click at [345, 390] on span "20944548239" at bounding box center [338, 387] width 68 height 12
type textarea "20944548239"
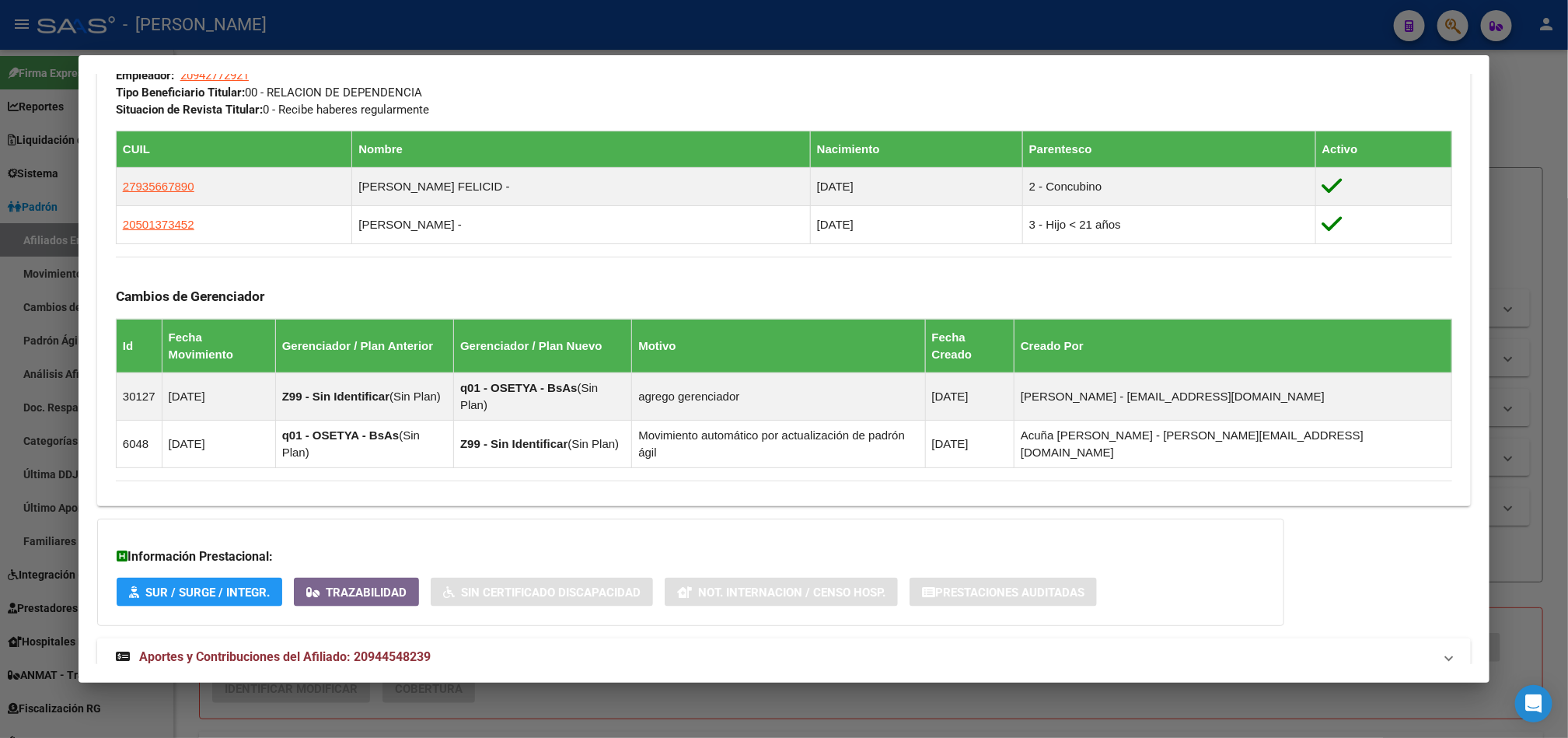
click at [356, 650] on span "Aportes y Contribuciones del Afiliado: 20944548239" at bounding box center [285, 657] width 292 height 15
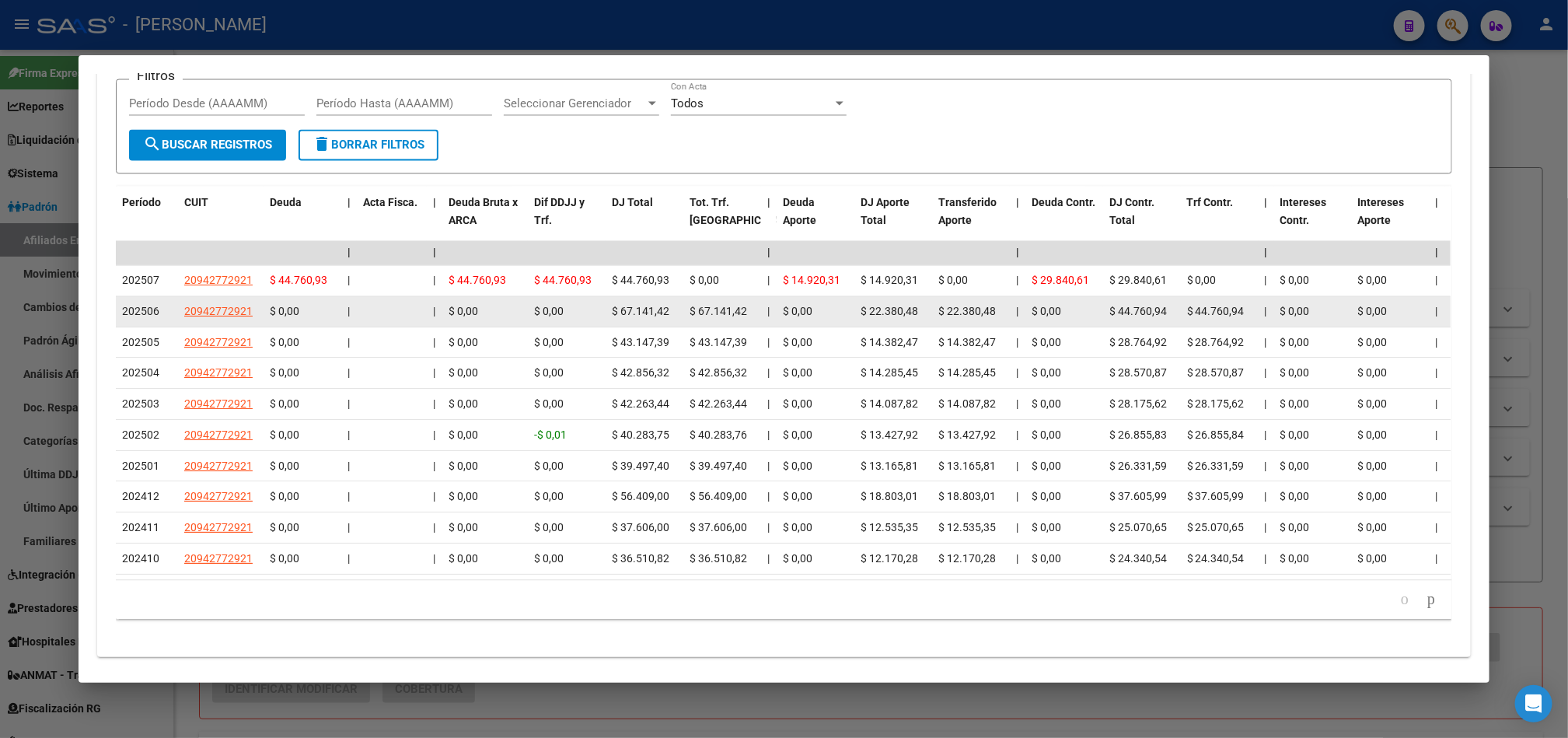
scroll to position [1350, 0]
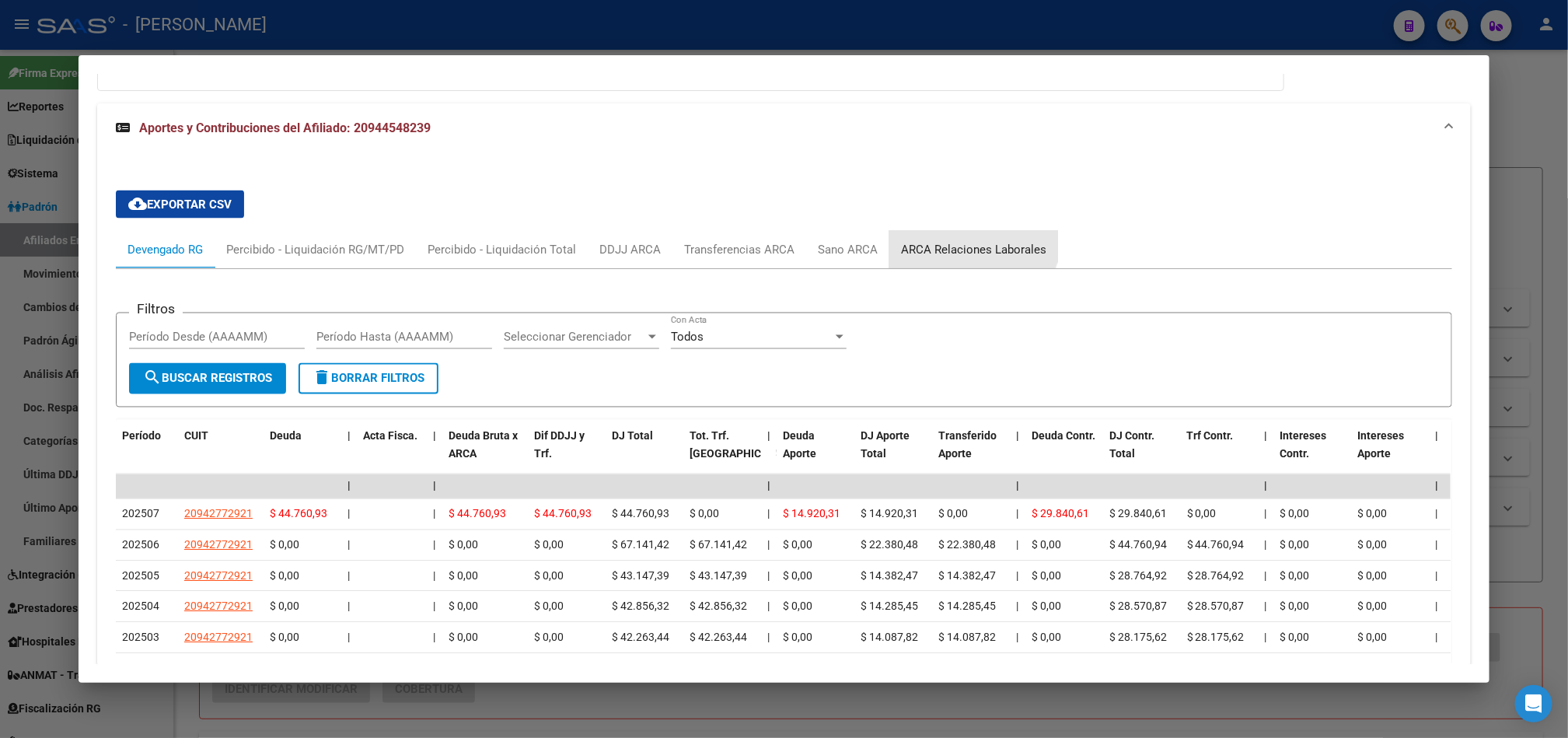
click at [964, 231] on div "ARCA Relaciones Laborales" at bounding box center [973, 249] width 169 height 37
click at [964, 31] on h3 "Información Prestacional:" at bounding box center [691, 21] width 1148 height 19
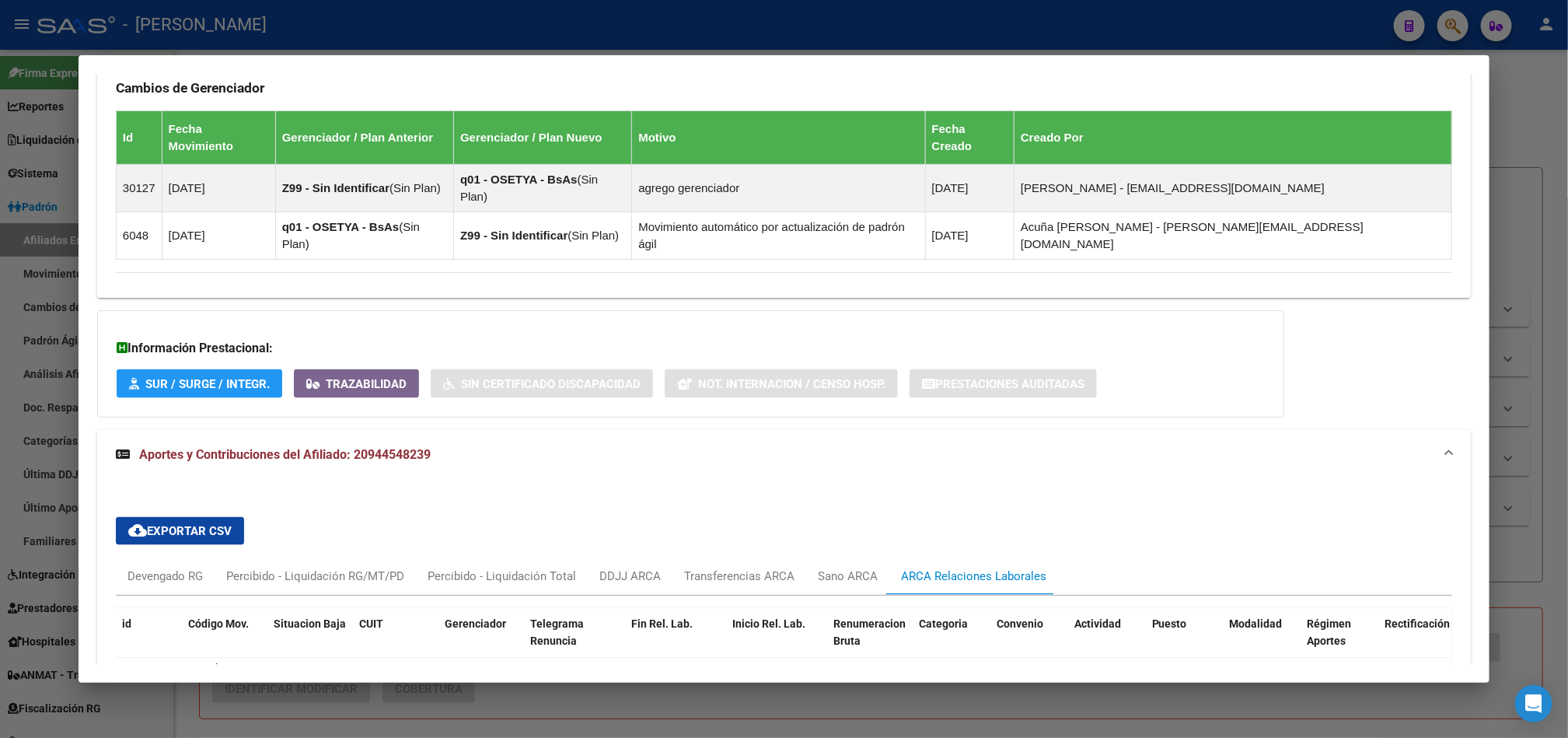
scroll to position [1183, 0]
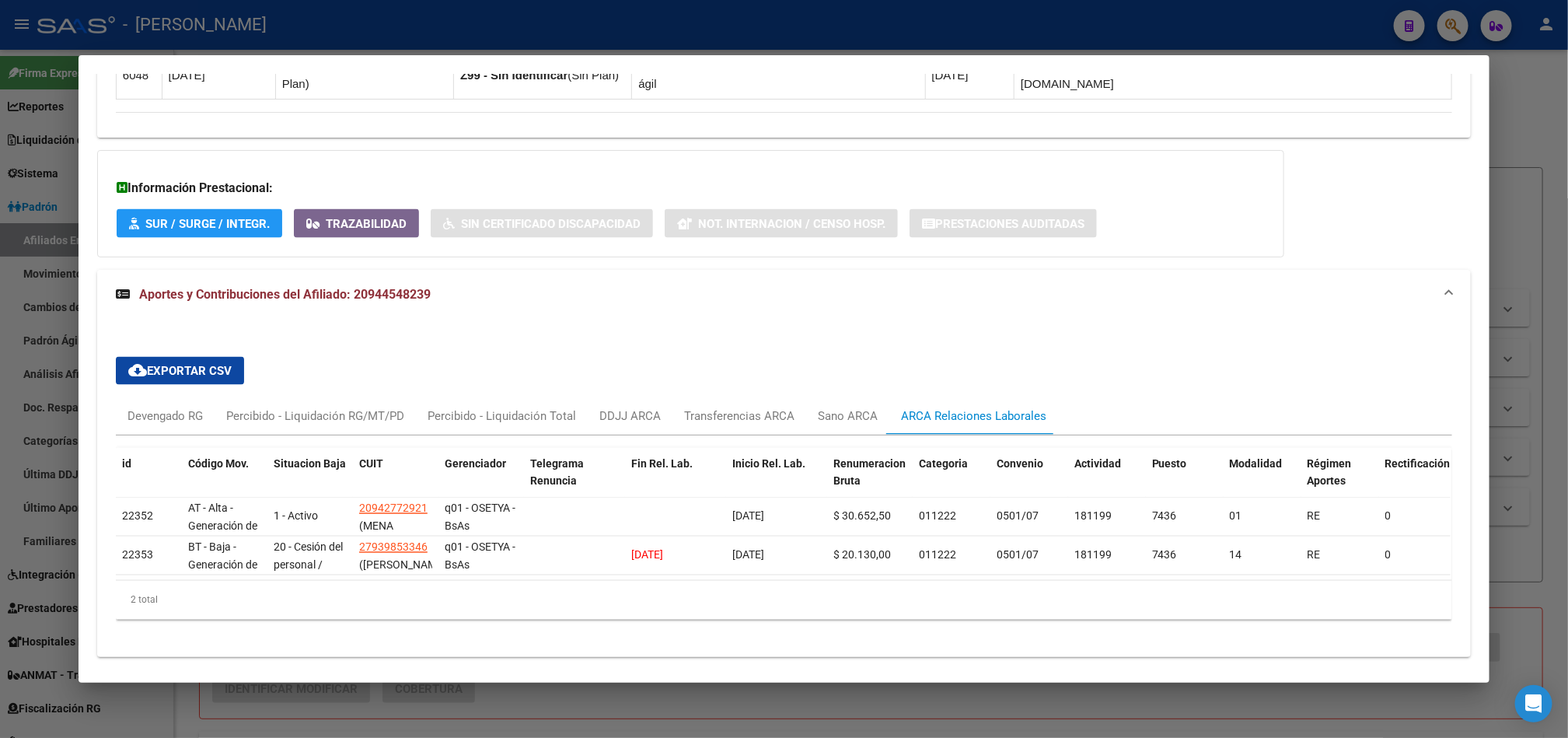
click at [0, 246] on div at bounding box center [784, 369] width 1568 height 738
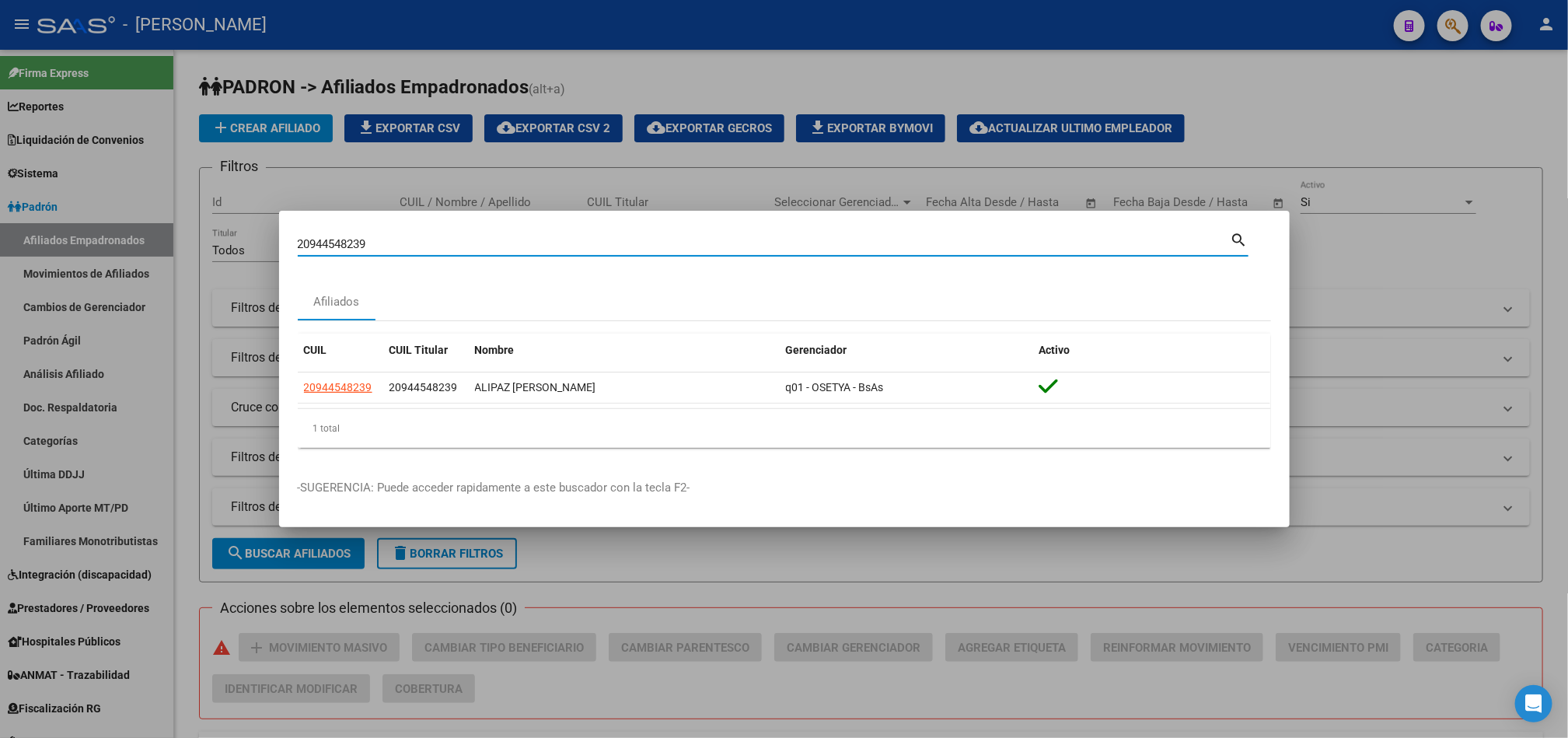
click at [427, 241] on input "20944548239" at bounding box center [765, 244] width 933 height 14
paste input "7953480137"
type input "27953480137"
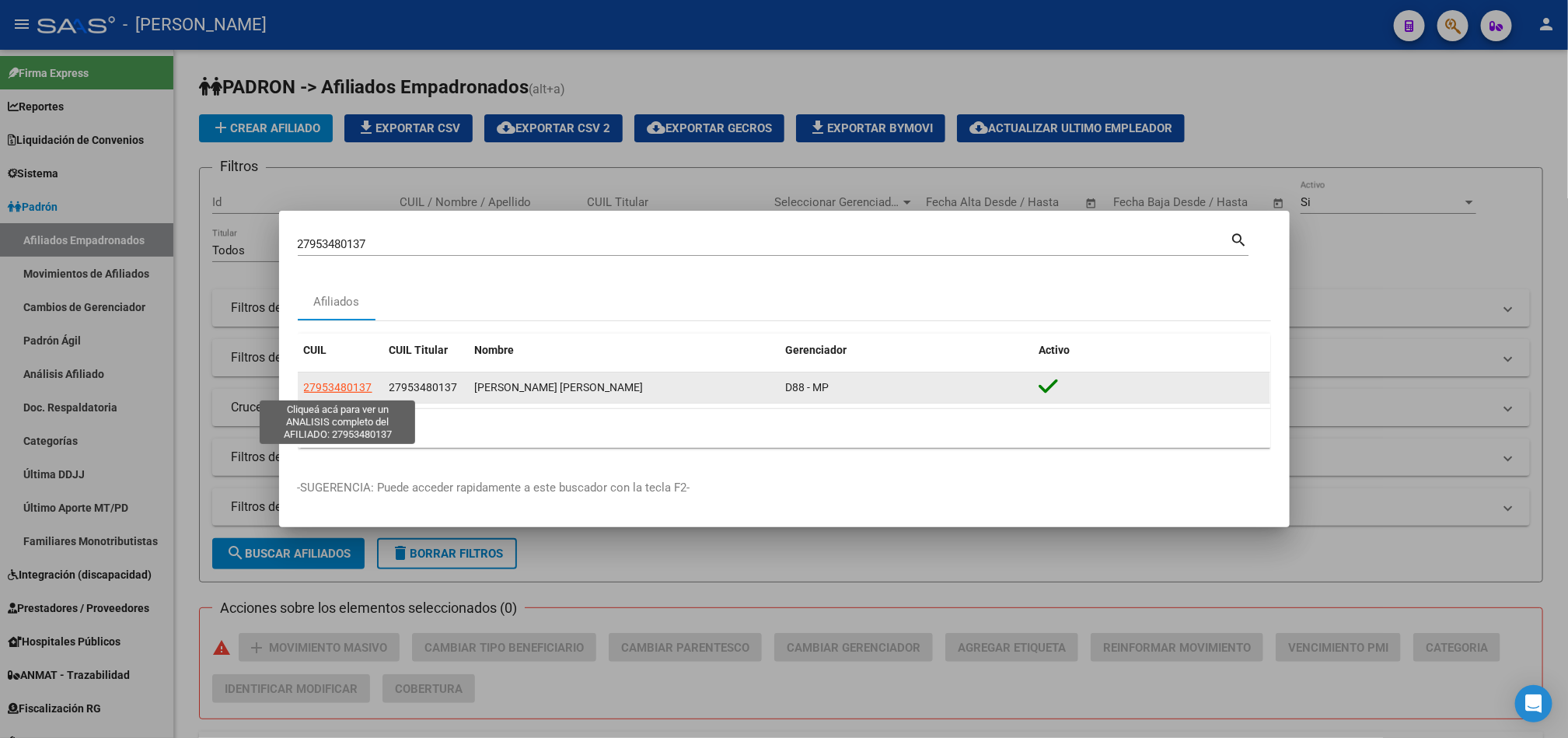
click at [332, 388] on span "27953480137" at bounding box center [338, 387] width 68 height 12
type textarea "27953480137"
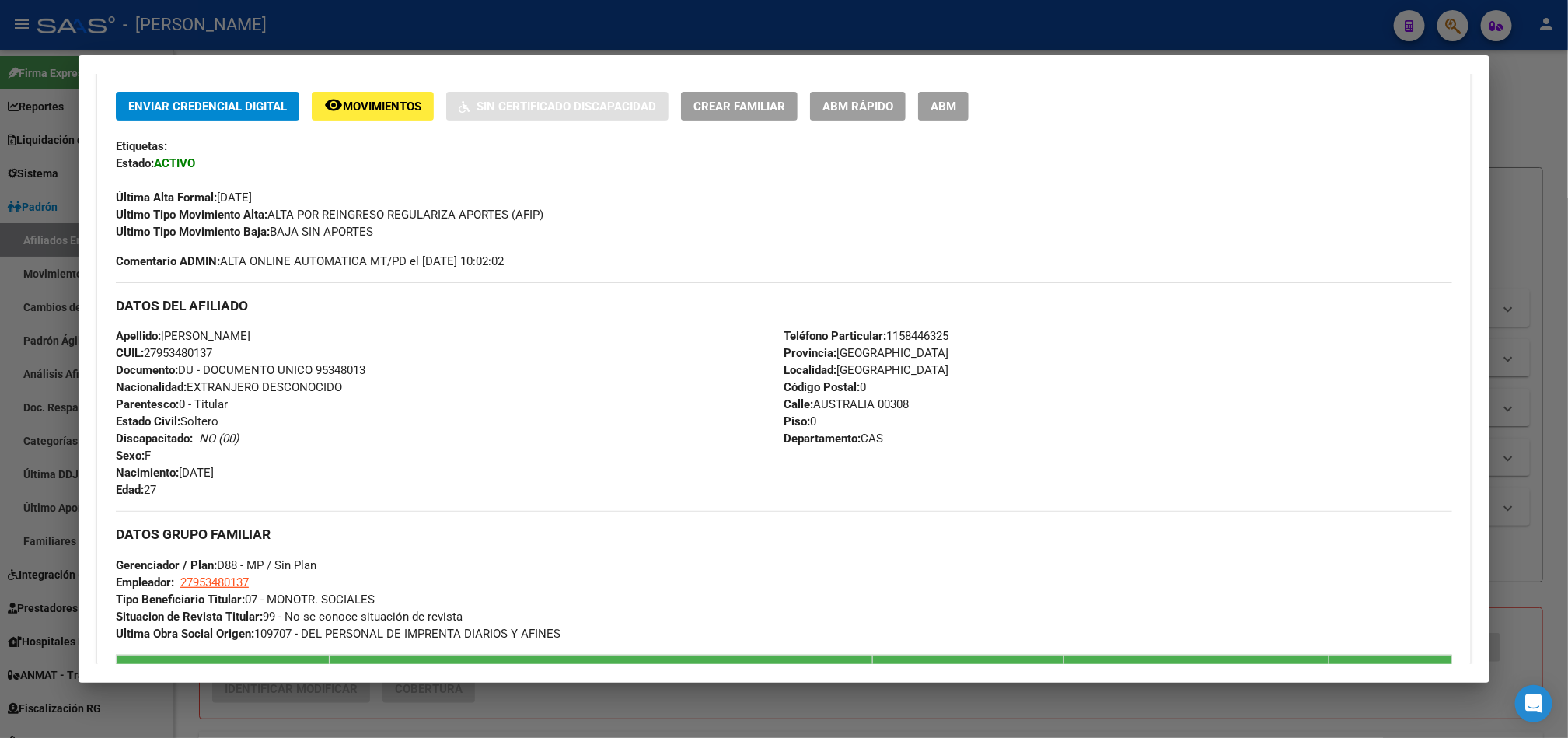
scroll to position [476, 0]
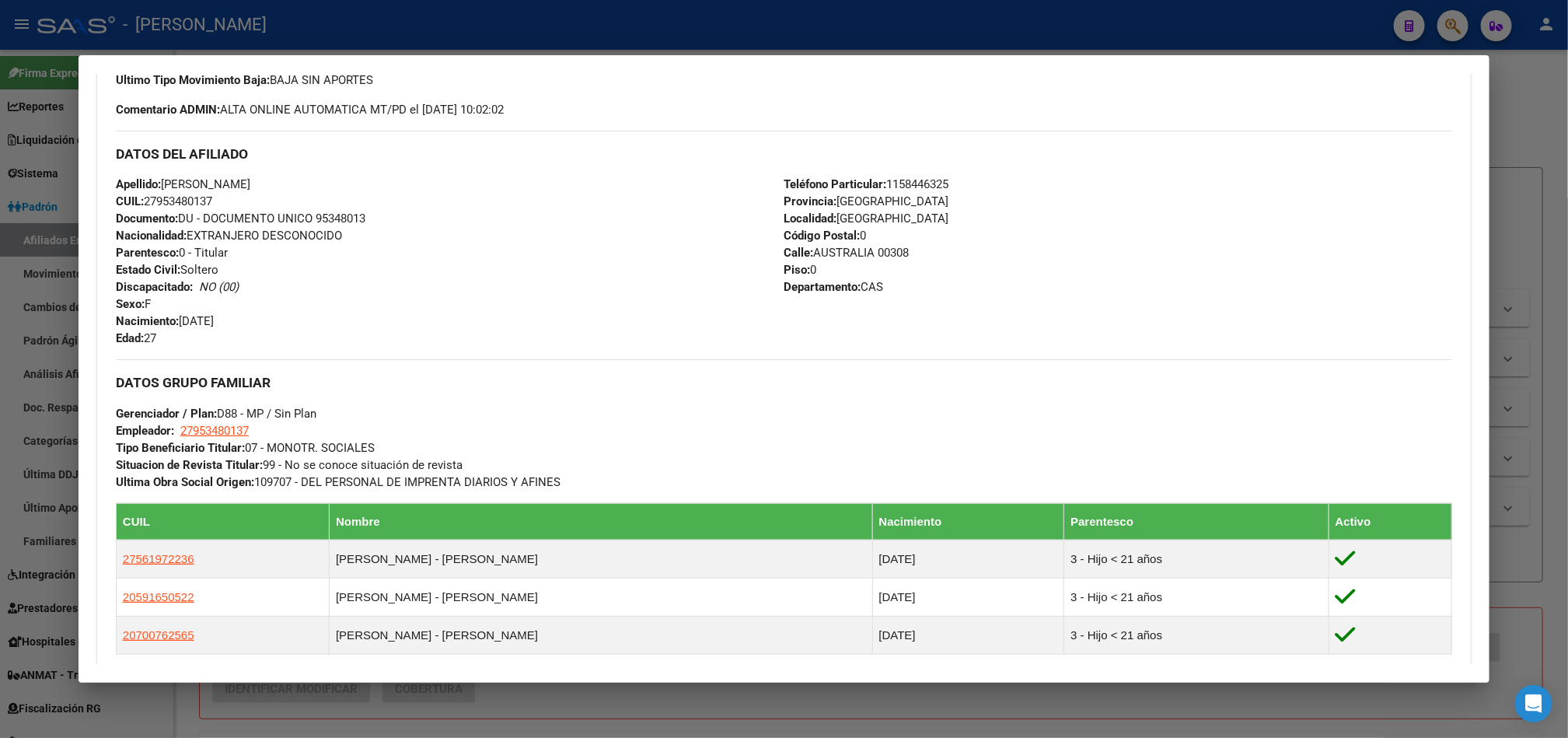
click at [0, 159] on div at bounding box center [784, 369] width 1568 height 738
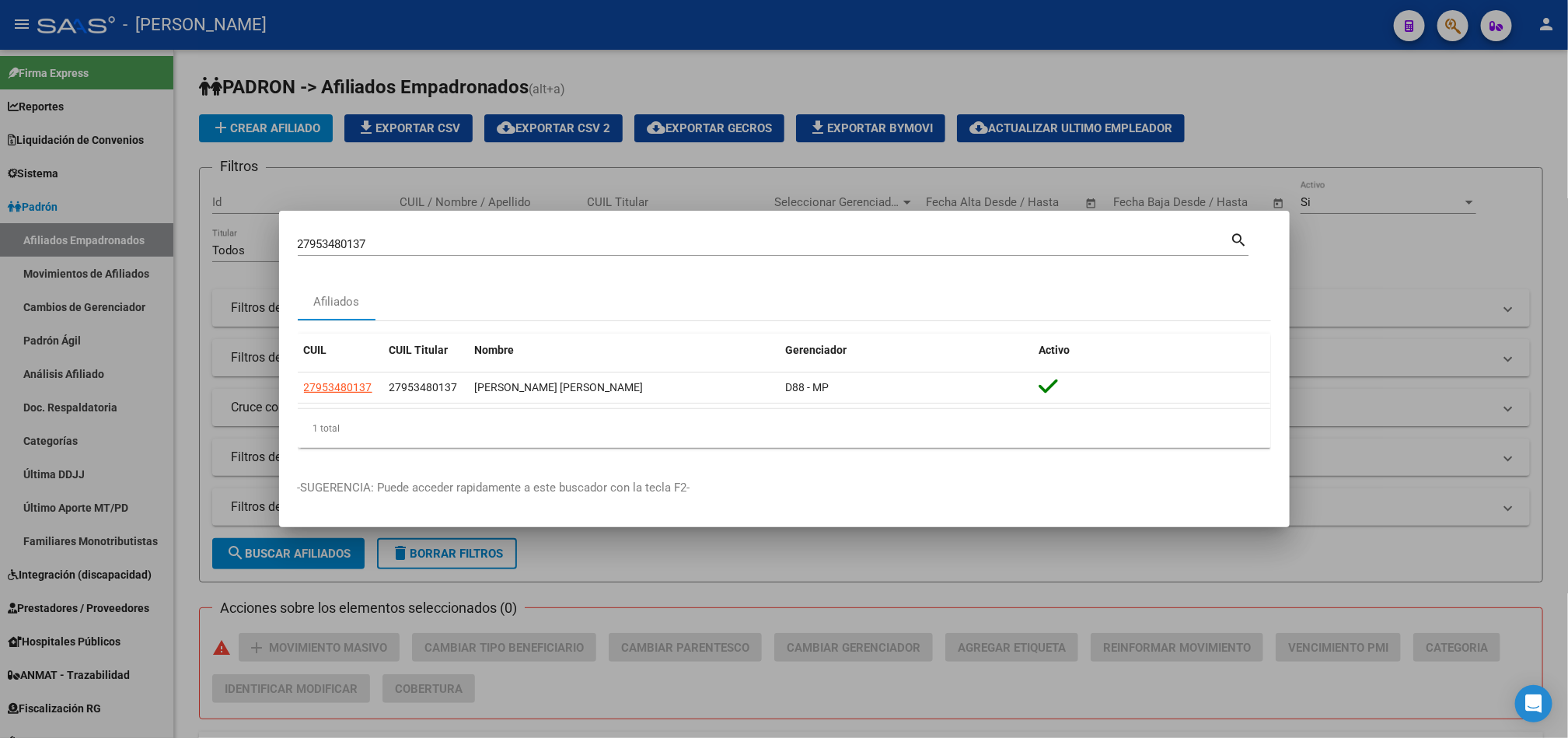
click at [432, 239] on input "27953480137" at bounding box center [765, 244] width 933 height 14
paste input "454174475"
type input "27454174475"
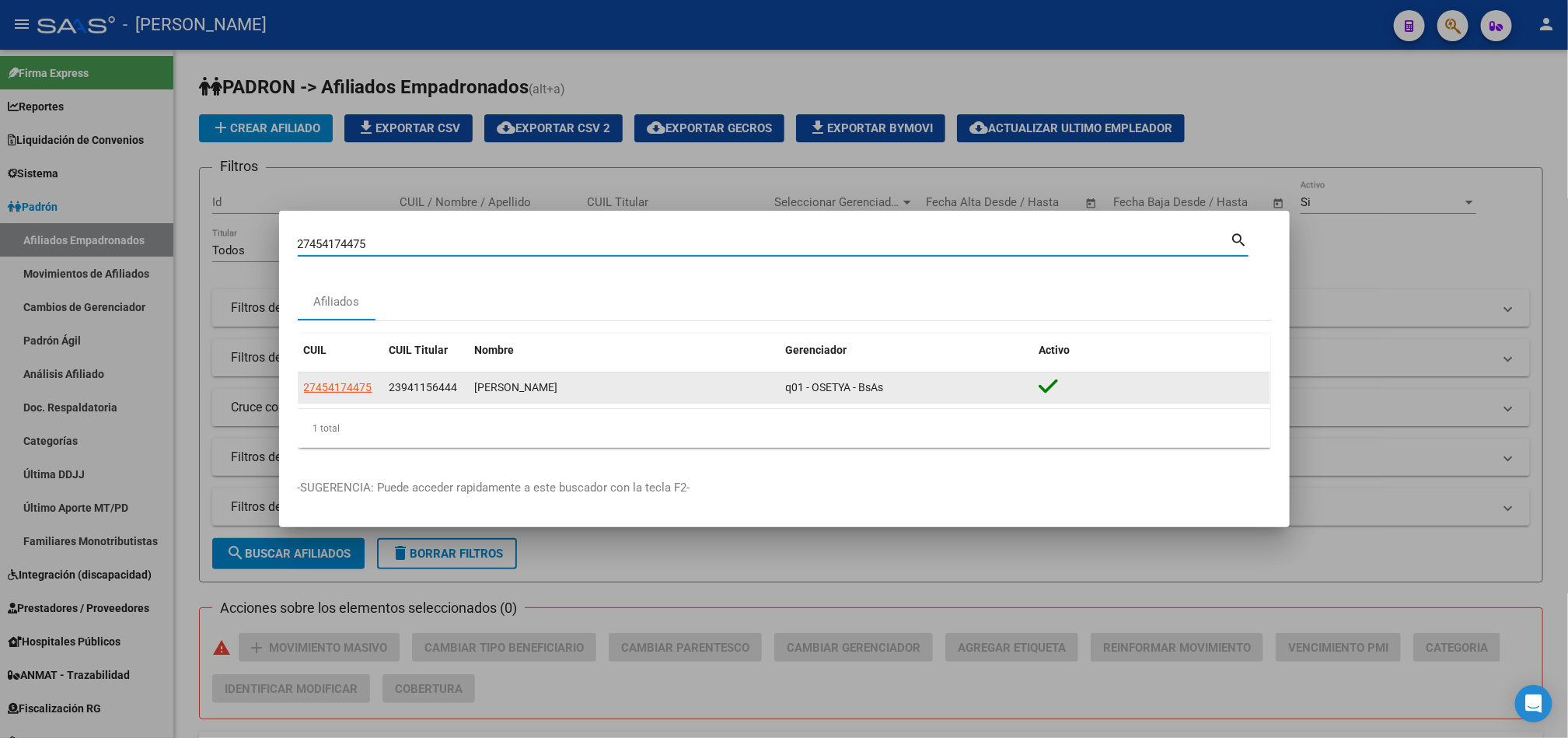
click at [381, 376] on datatable-body-cell "27454174475" at bounding box center [341, 388] width 86 height 30
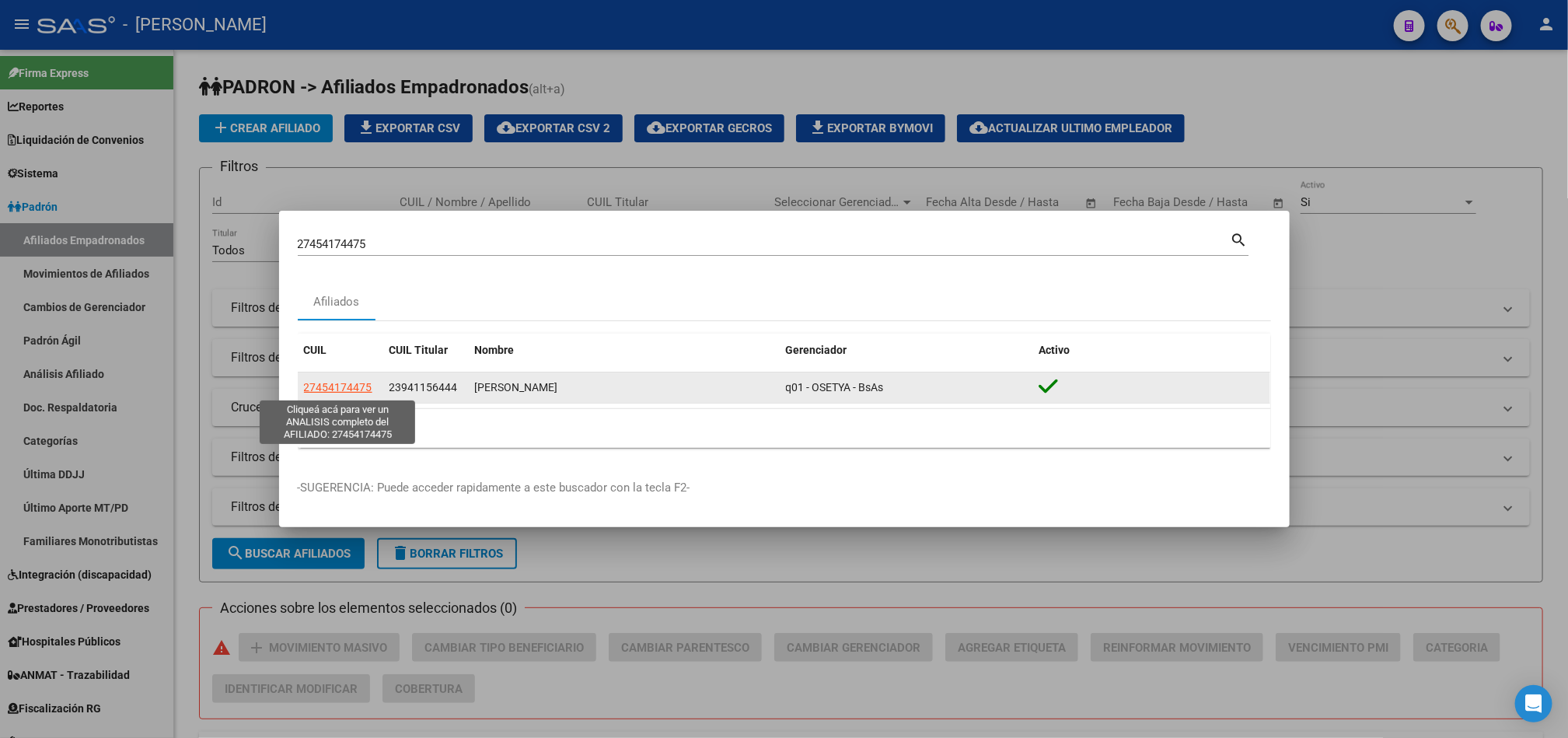
click at [371, 388] on span "27454174475" at bounding box center [338, 387] width 68 height 12
type textarea "27454174475"
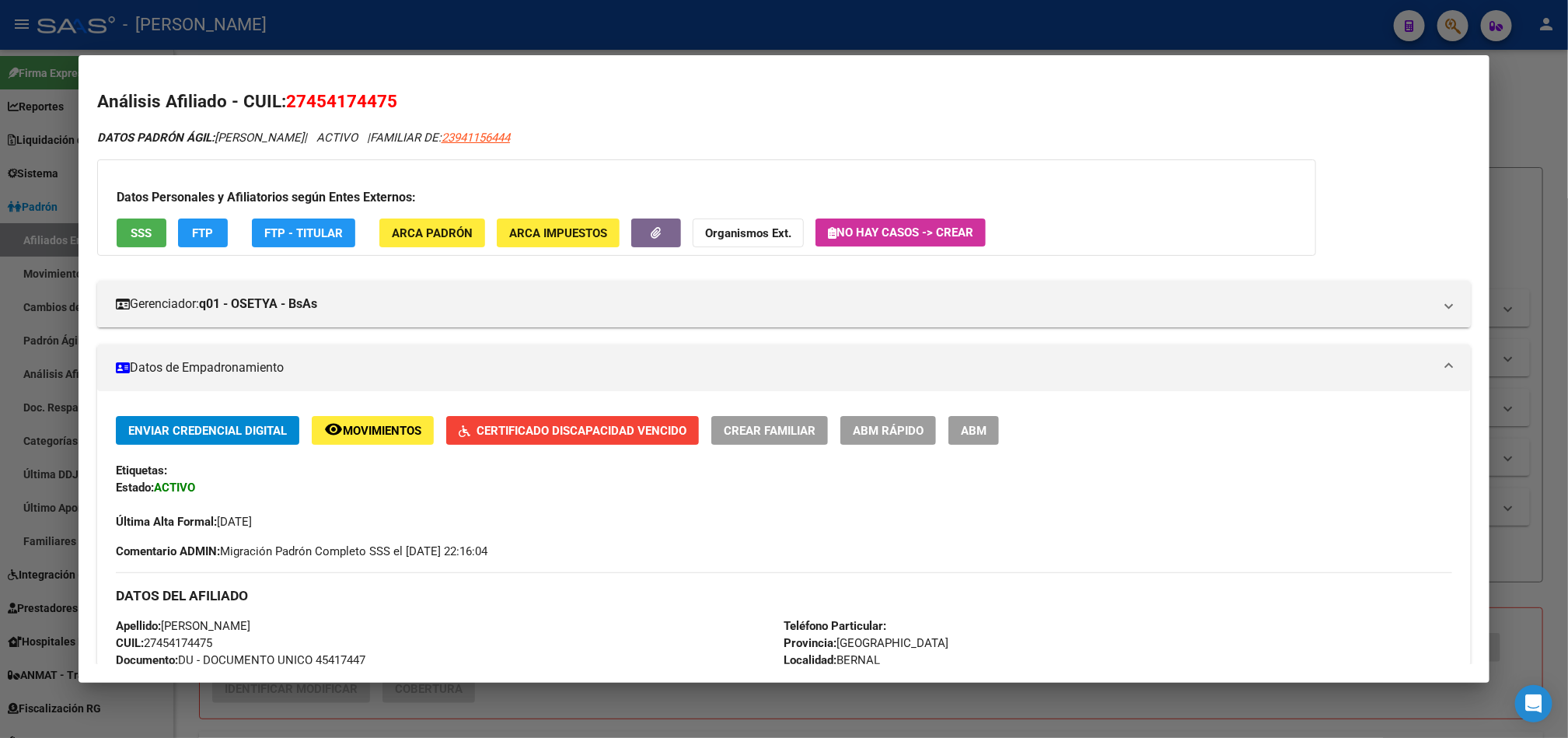
drag, startPoint x: 300, startPoint y: 96, endPoint x: 377, endPoint y: 101, distance: 77.2
click at [377, 101] on span "27454174475" at bounding box center [341, 101] width 111 height 20
copy span "45417447"
click at [0, 166] on div at bounding box center [784, 369] width 1568 height 738
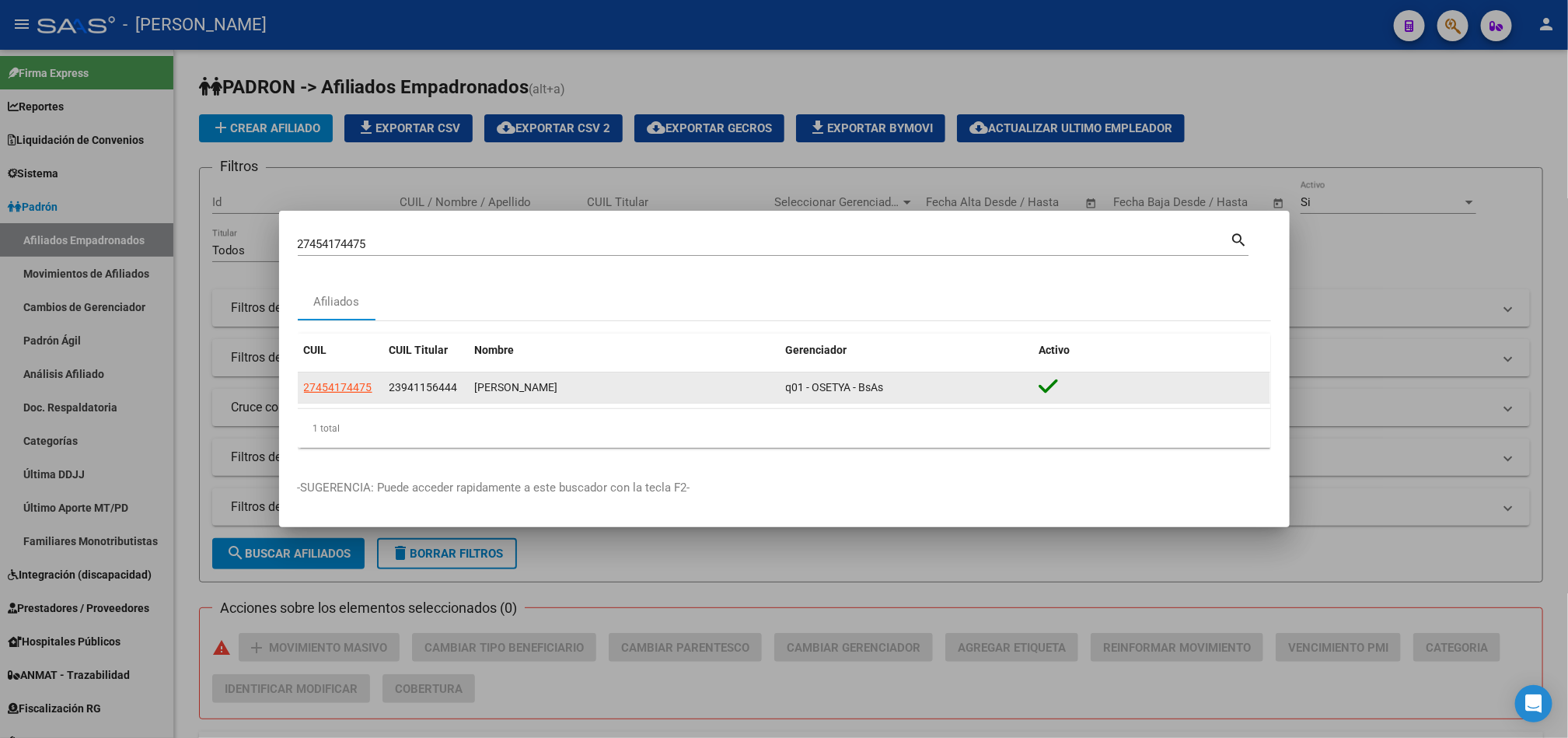
click at [421, 385] on span "23941156444" at bounding box center [424, 387] width 68 height 12
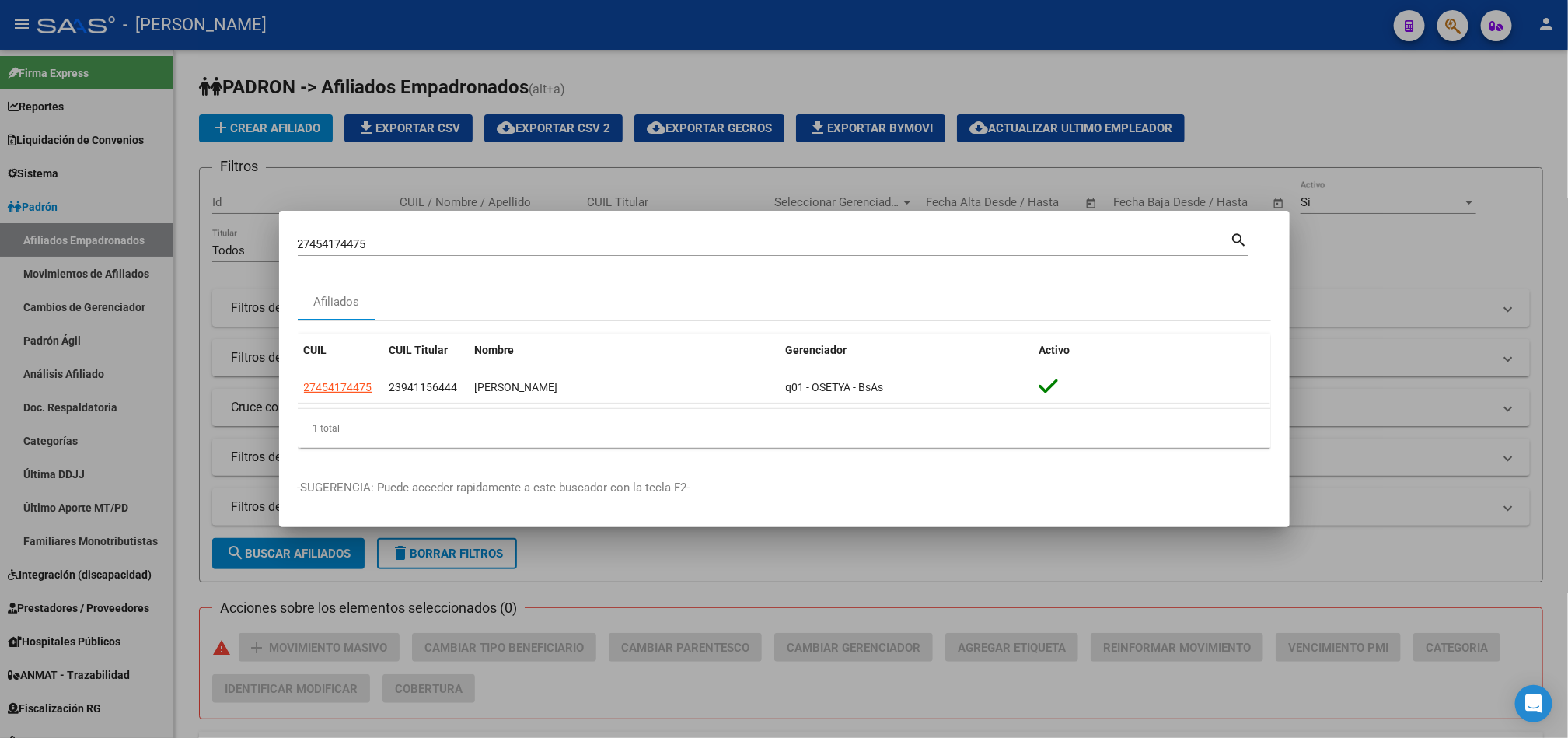
click at [175, 262] on div at bounding box center [784, 369] width 1568 height 738
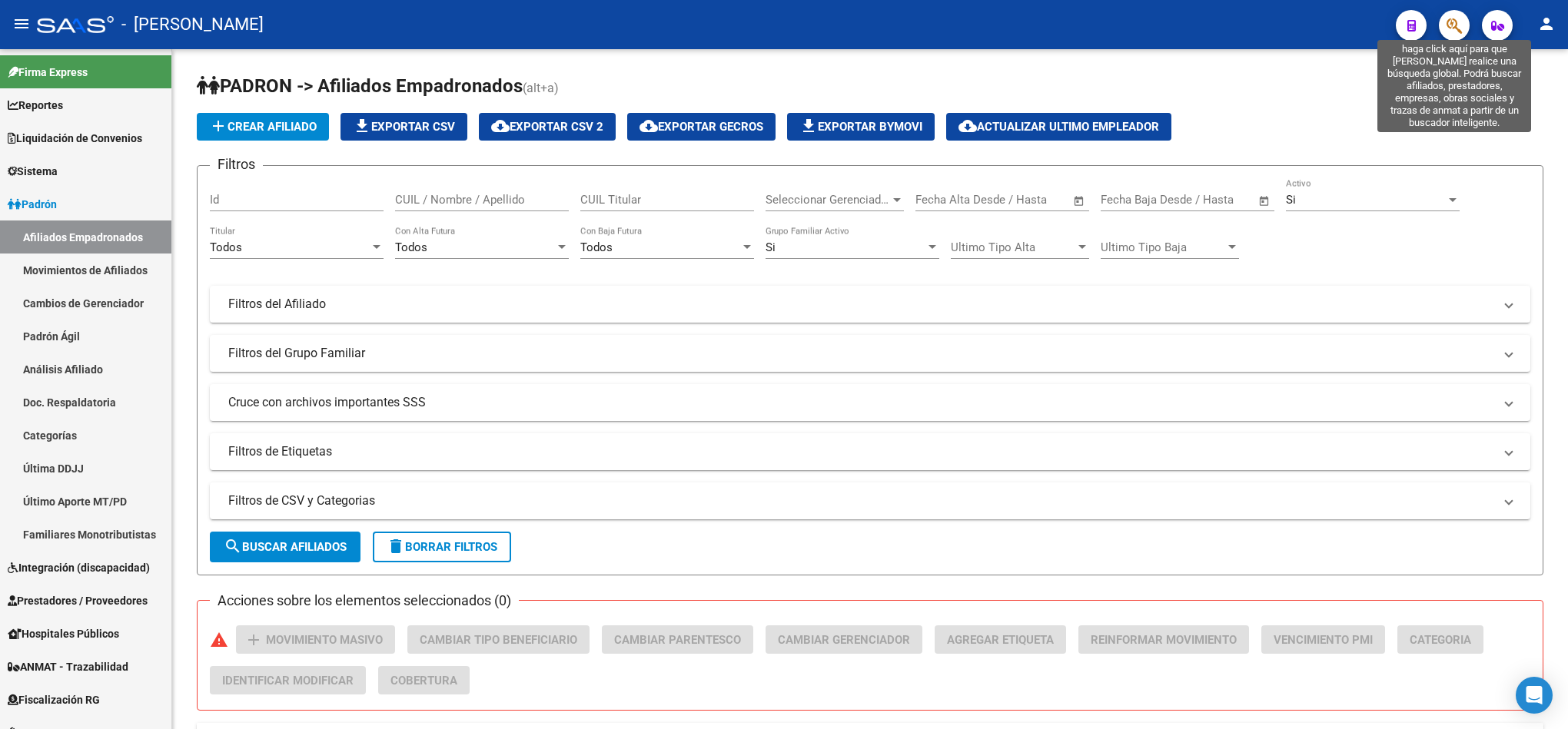
click at [1462, 29] on icon "button" at bounding box center [1454, 26] width 16 height 18
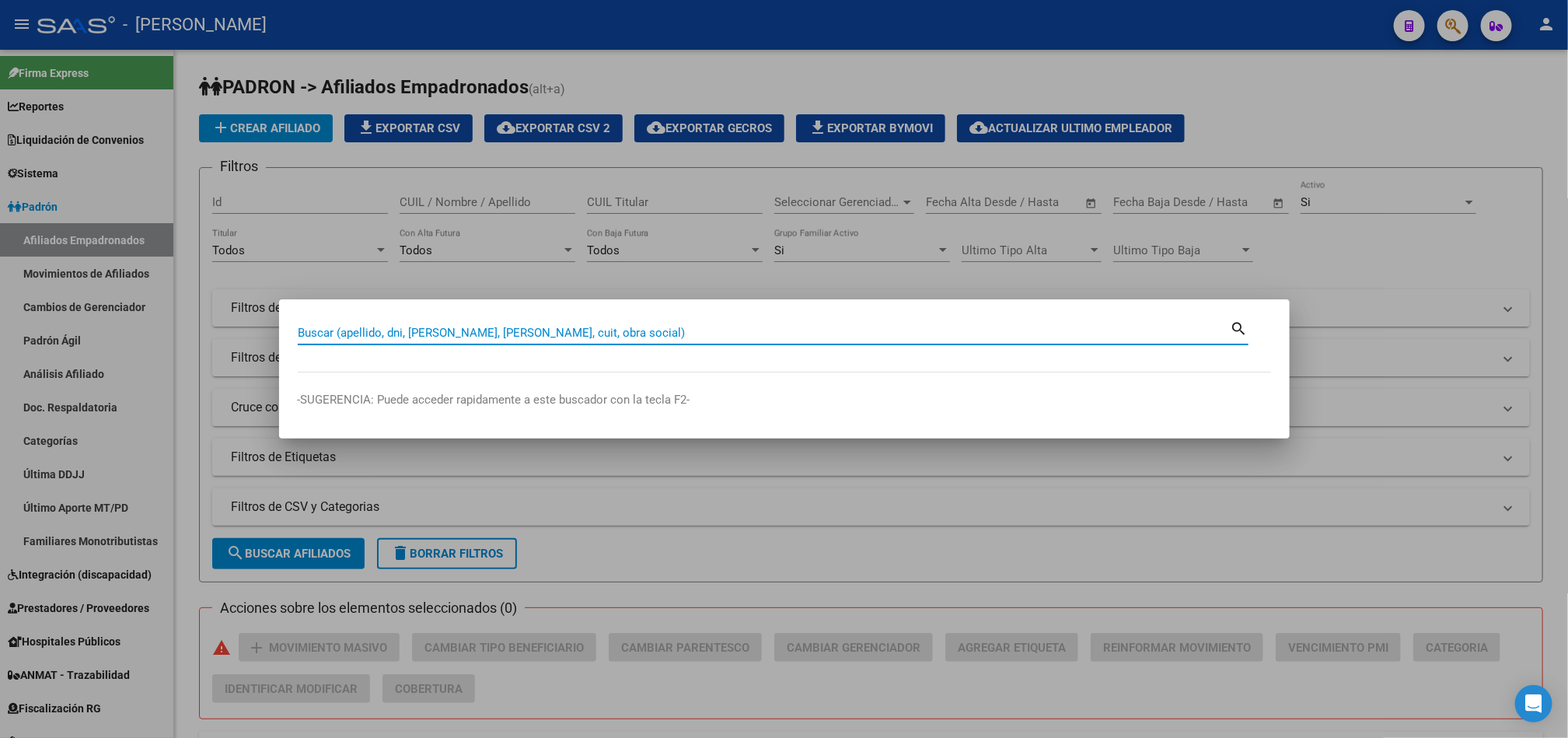
paste input "20945163853"
type input "20945163853"
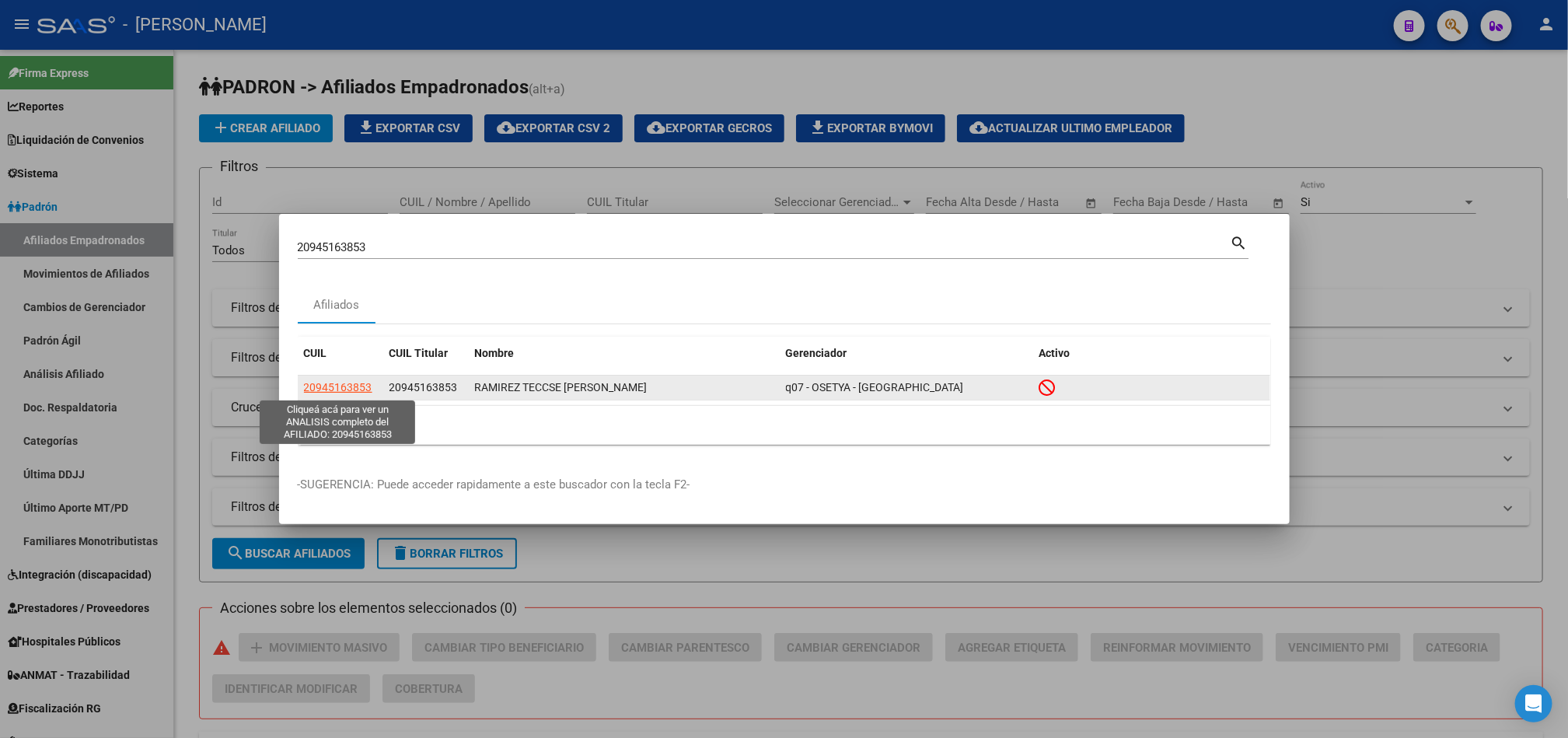
click at [362, 386] on span "20945163853" at bounding box center [338, 387] width 68 height 12
type textarea "20945163853"
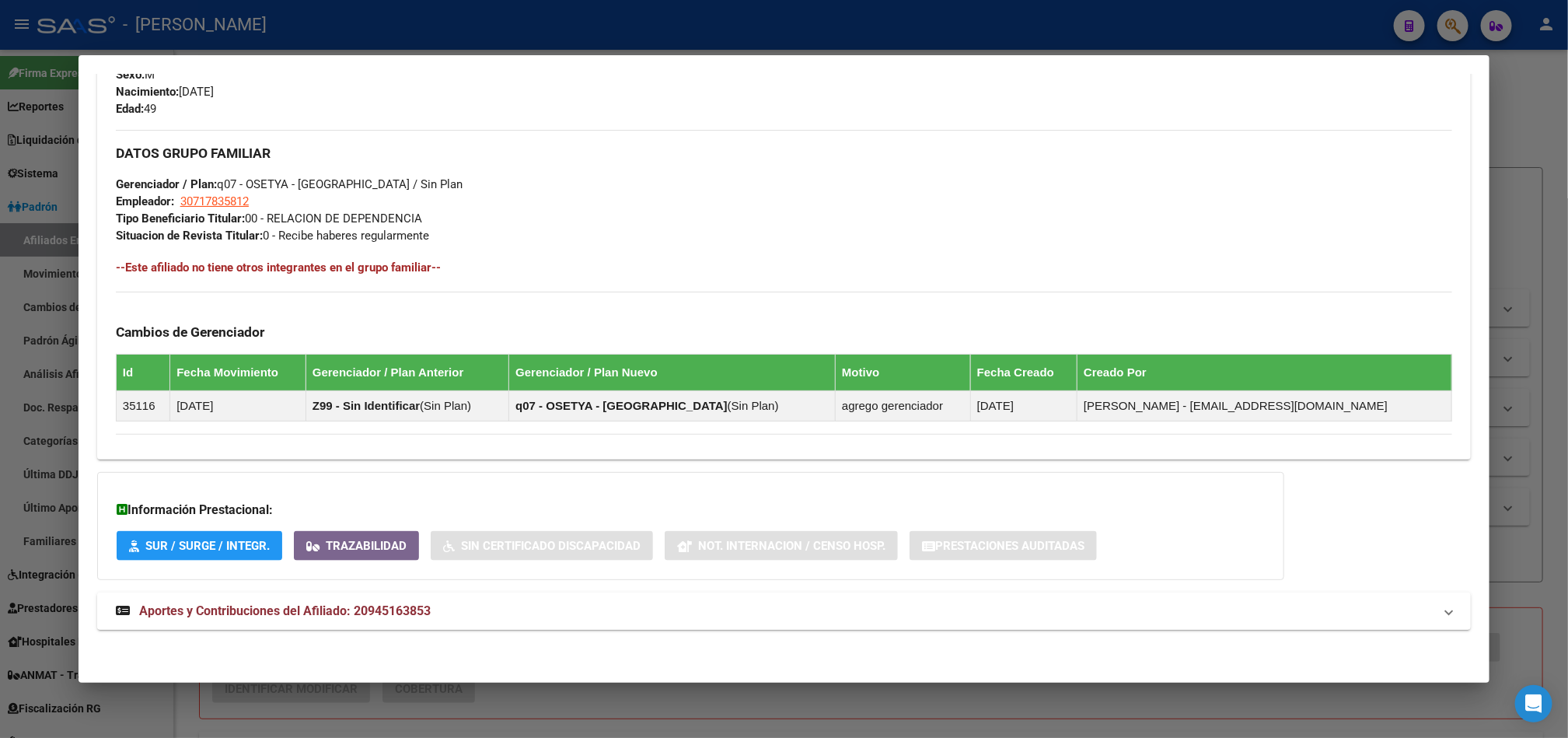
click at [425, 617] on mat-panel-title "Aportes y Contribuciones del Afiliado: 20945163853" at bounding box center [775, 611] width 1318 height 19
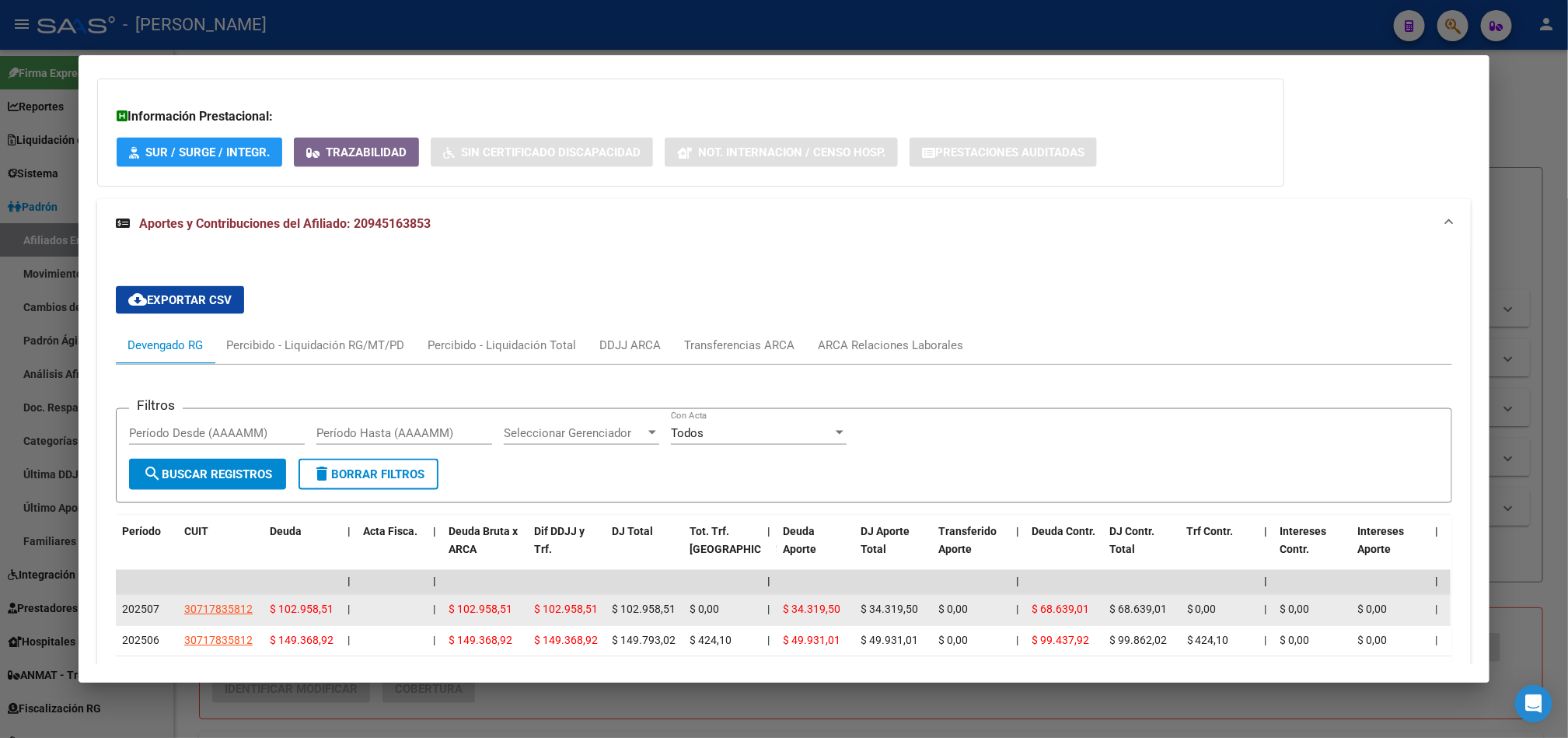
scroll to position [1233, 0]
